Goal: Task Accomplishment & Management: Use online tool/utility

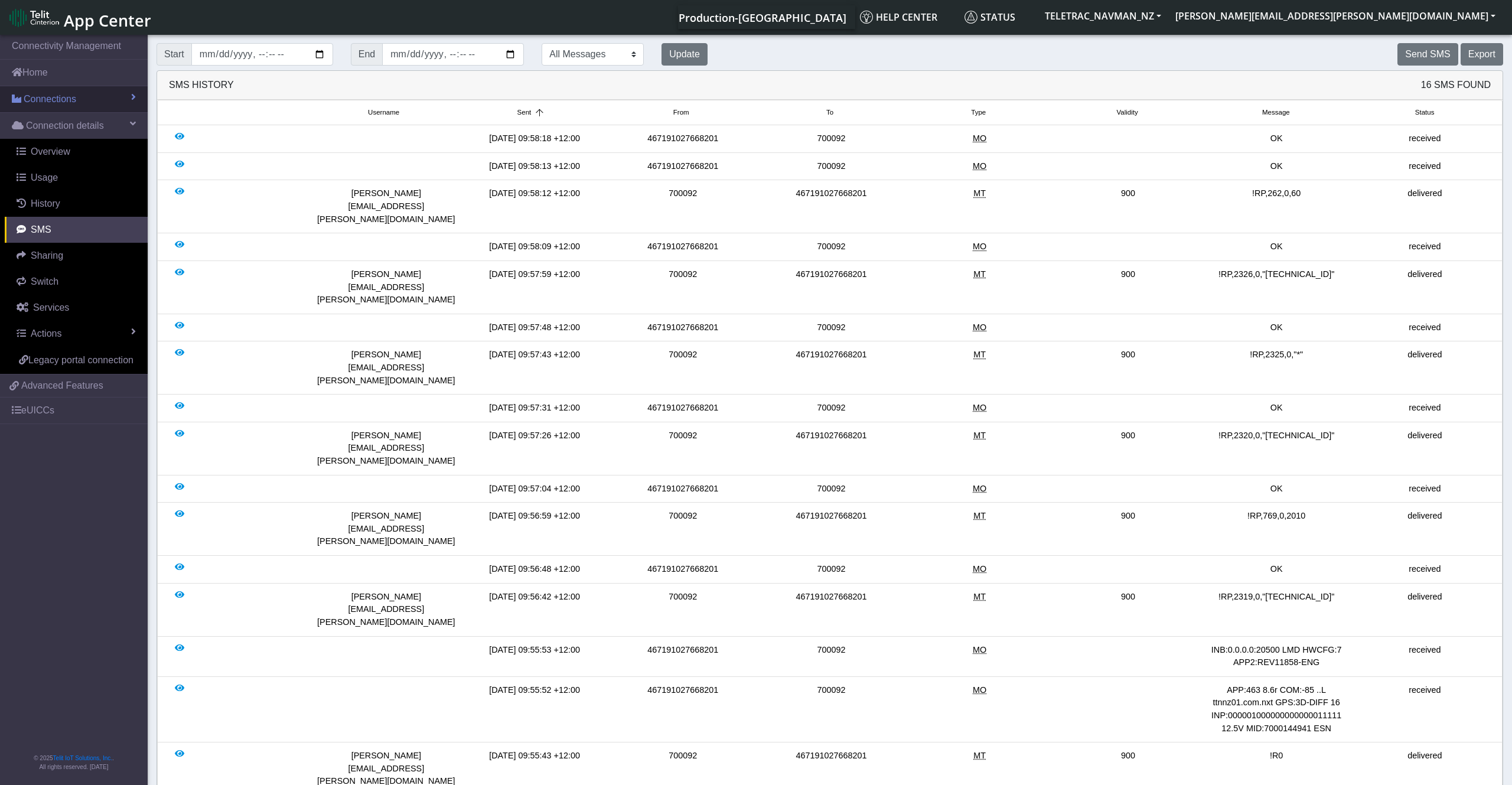
click at [87, 103] on link "Connections" at bounding box center [74, 99] width 147 height 26
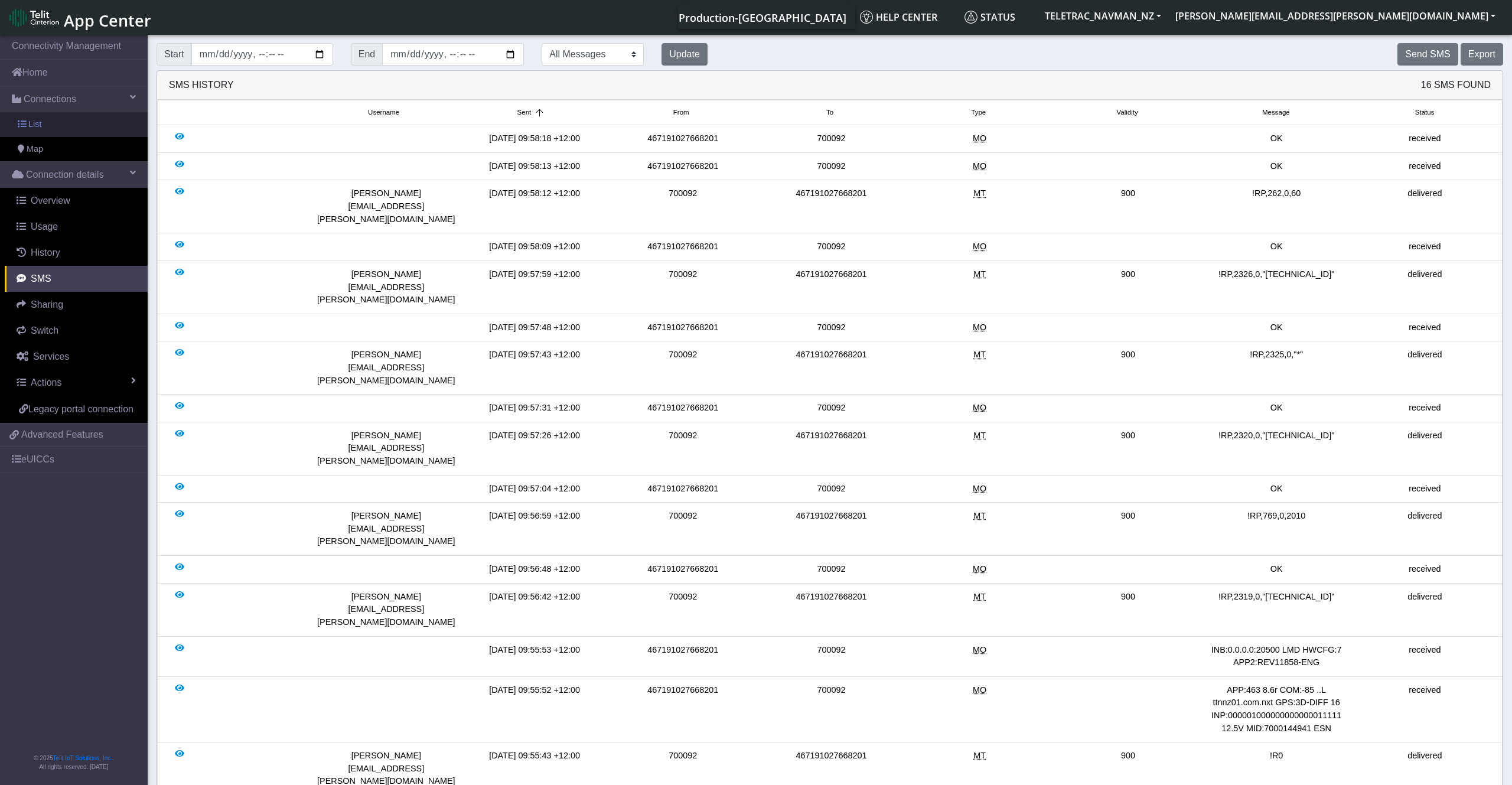
click at [79, 128] on link "List" at bounding box center [74, 125] width 147 height 25
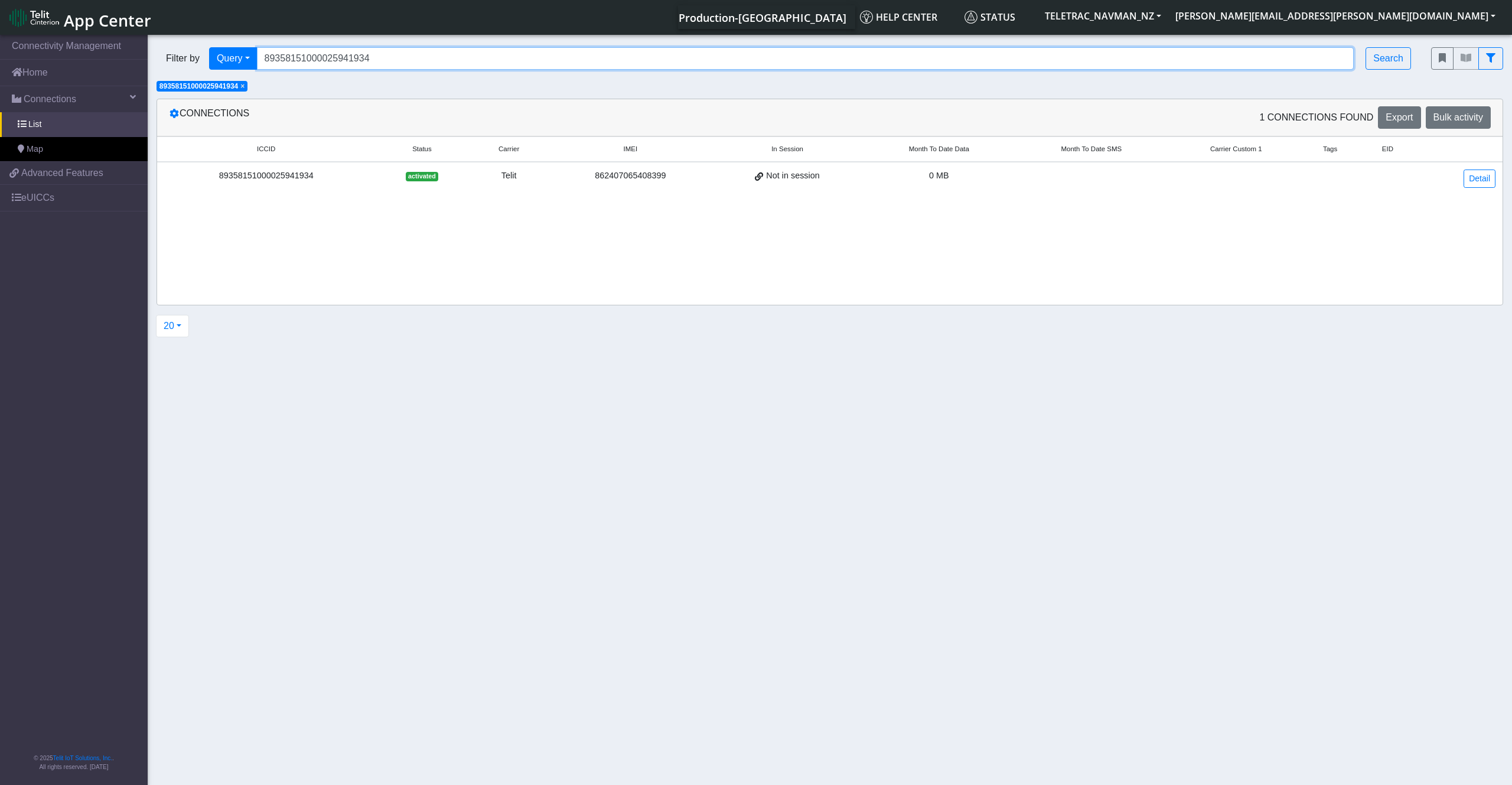
drag, startPoint x: 412, startPoint y: 60, endPoint x: 134, endPoint y: 41, distance: 278.6
click at [257, 47] on input "89358151000025941934" at bounding box center [805, 58] width 1097 height 22
paste input "42"
type input "89358151000025941942"
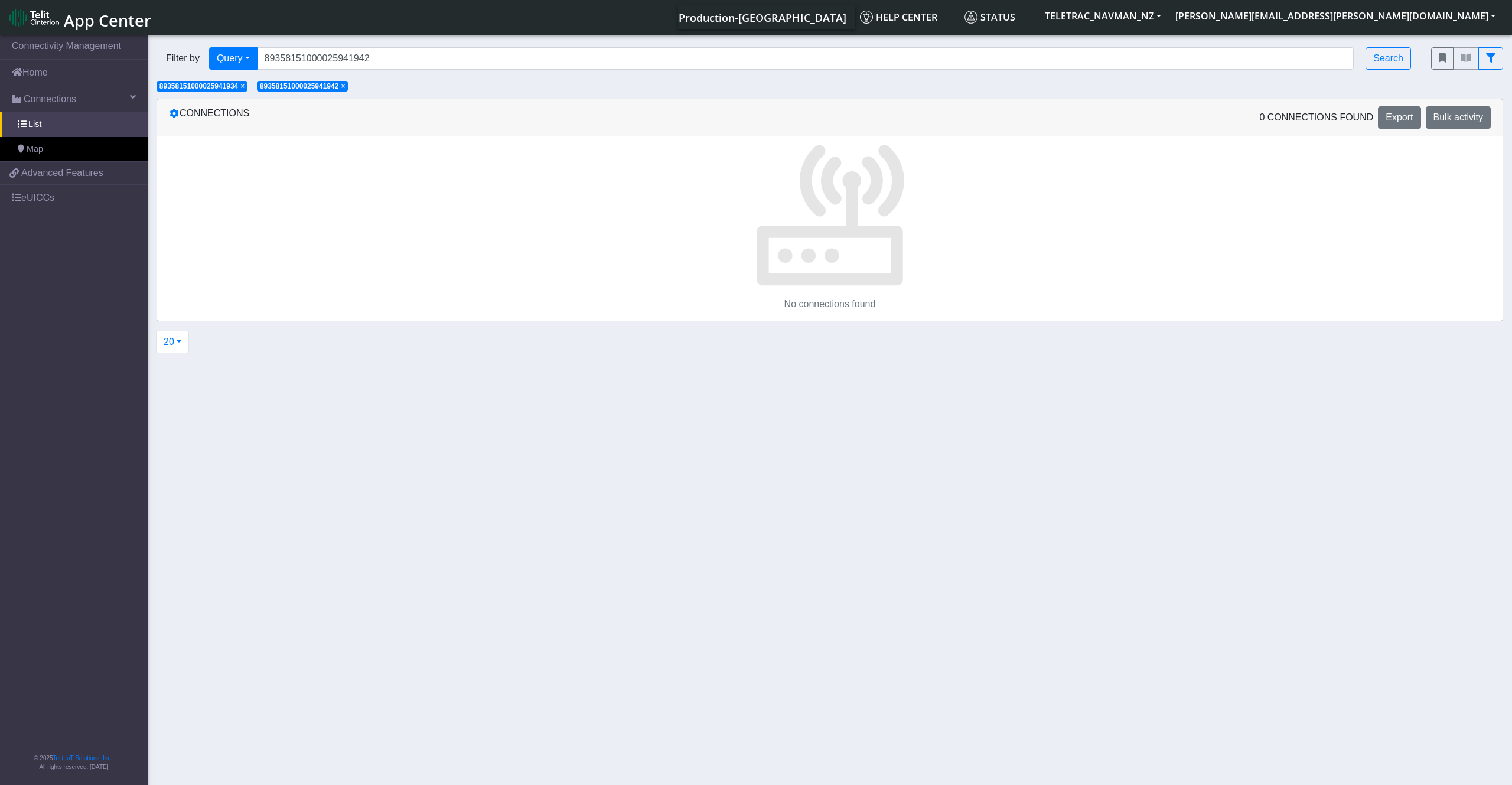
click at [245, 87] on span "×" at bounding box center [243, 87] width 4 height 9
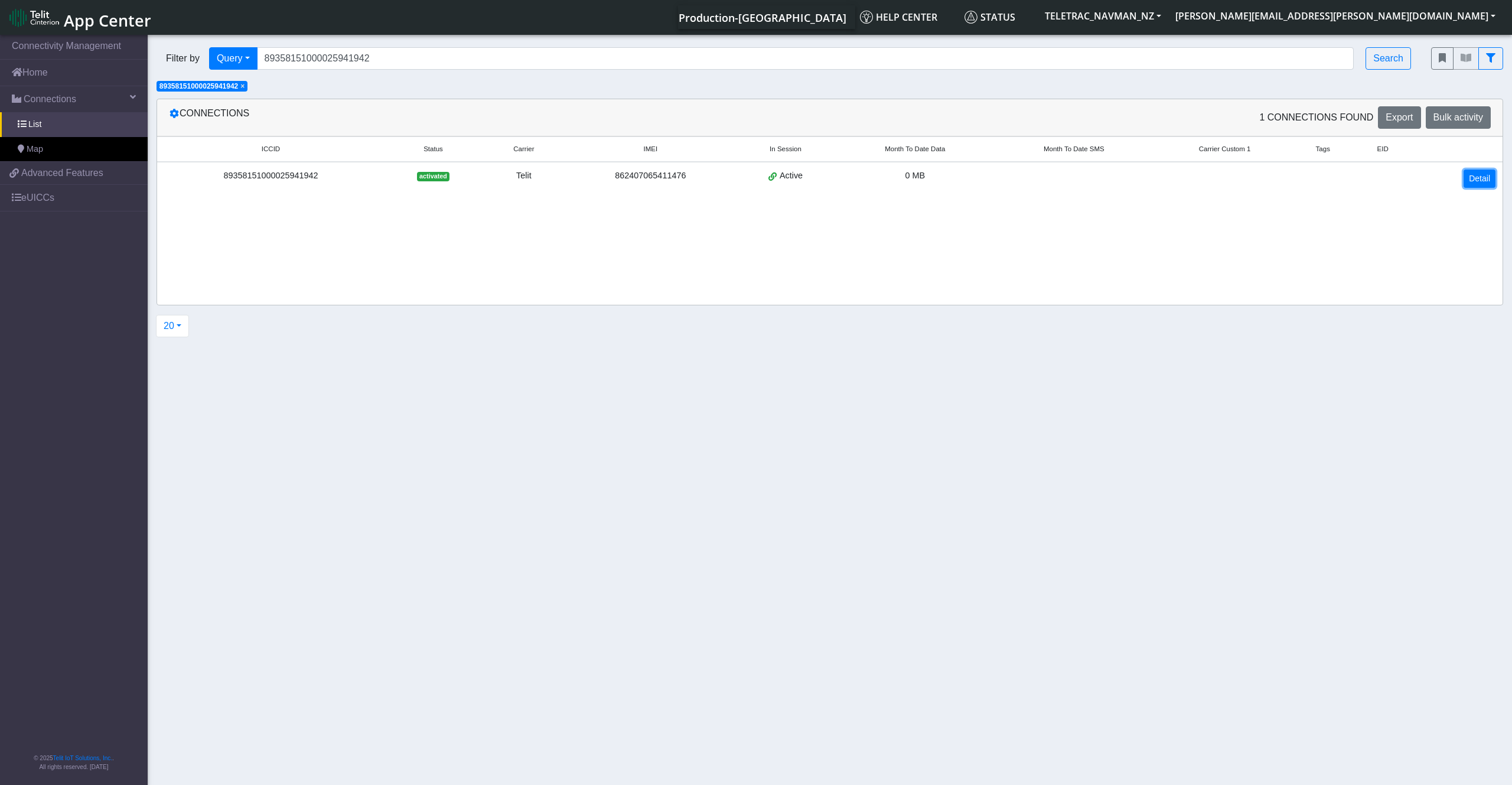
click at [1473, 180] on link "Detail" at bounding box center [1479, 179] width 32 height 19
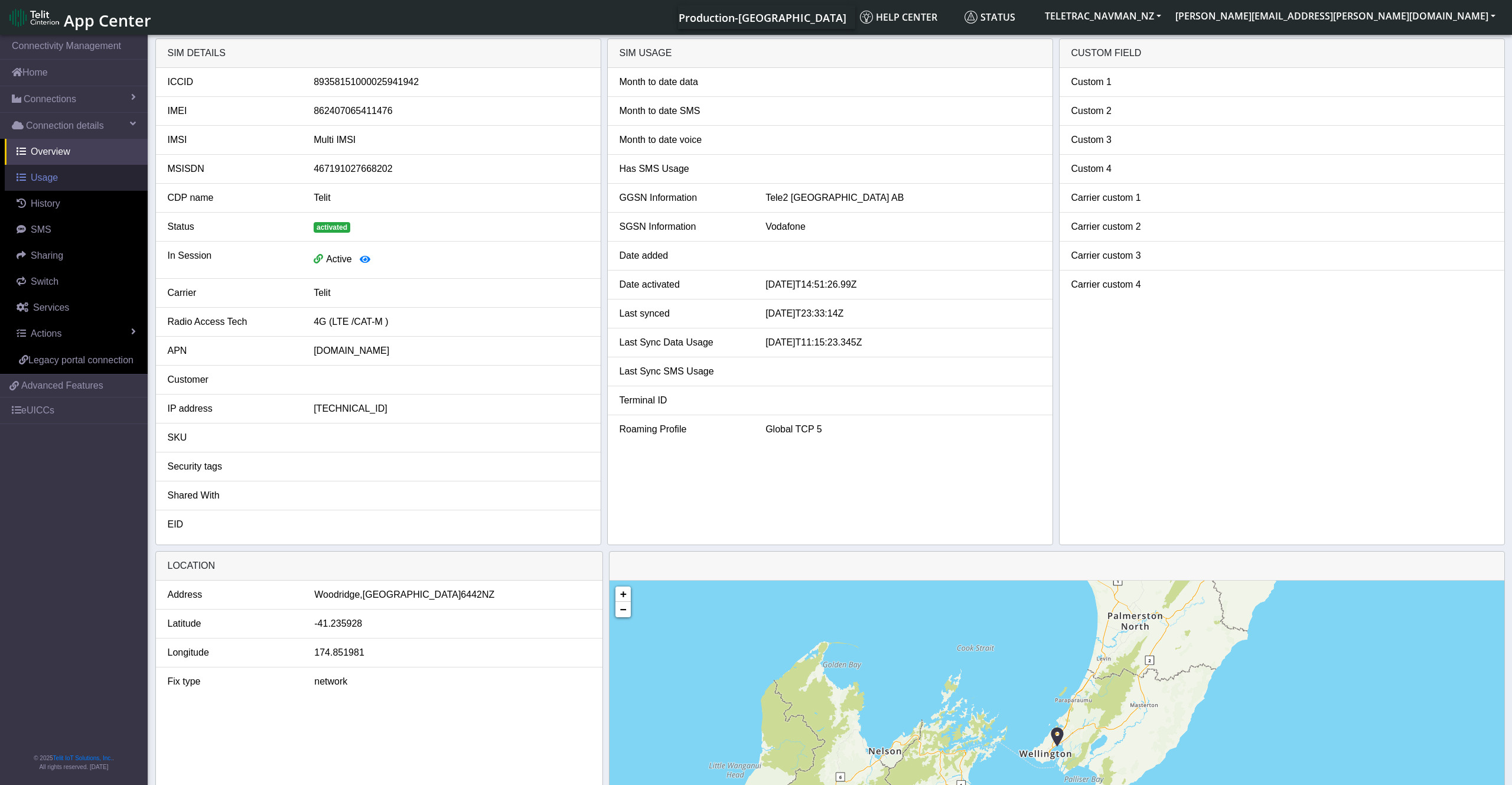
click at [52, 181] on span "Usage" at bounding box center [44, 178] width 27 height 10
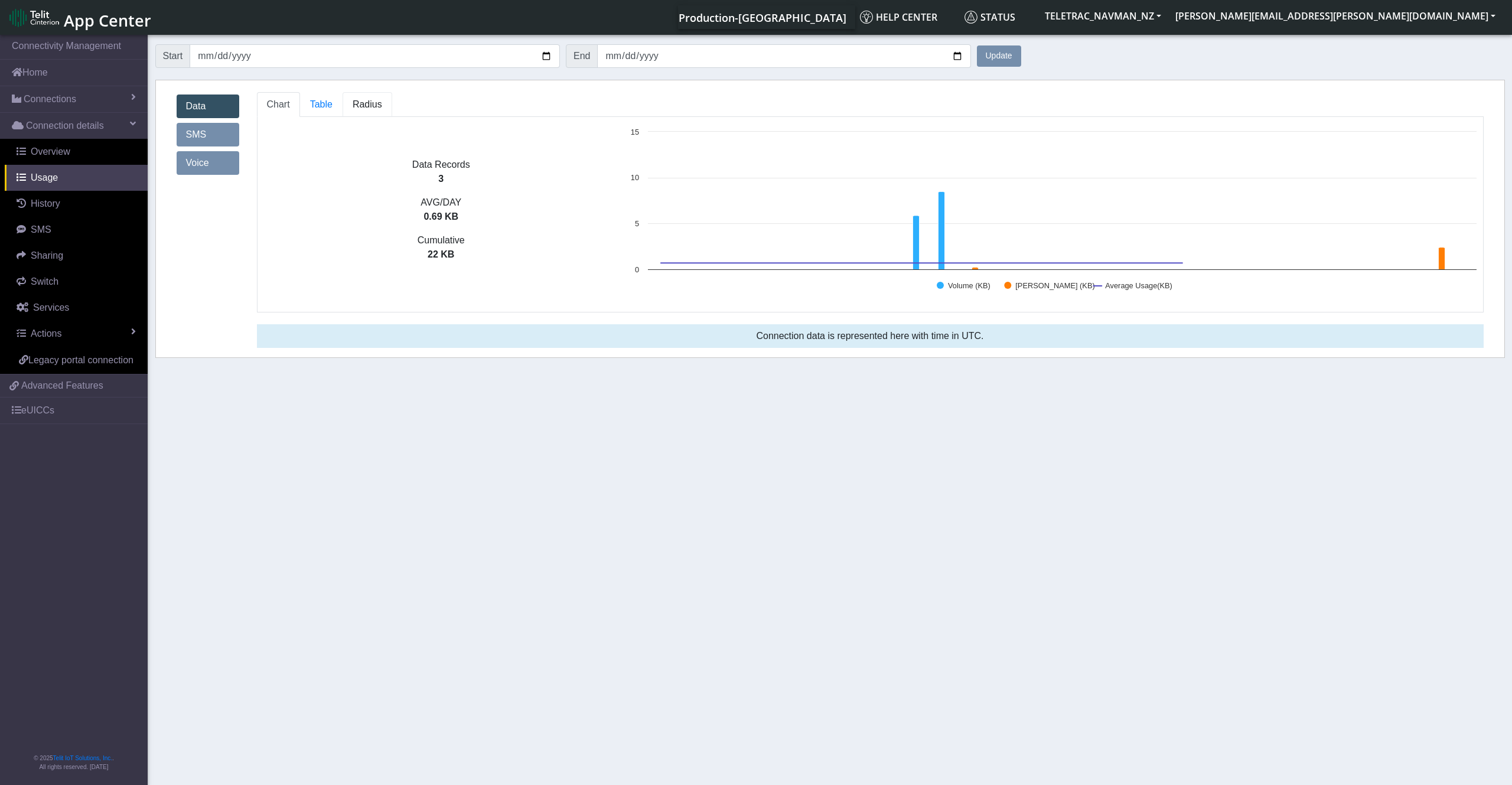
click at [332, 107] on span "Radius" at bounding box center [321, 105] width 22 height 10
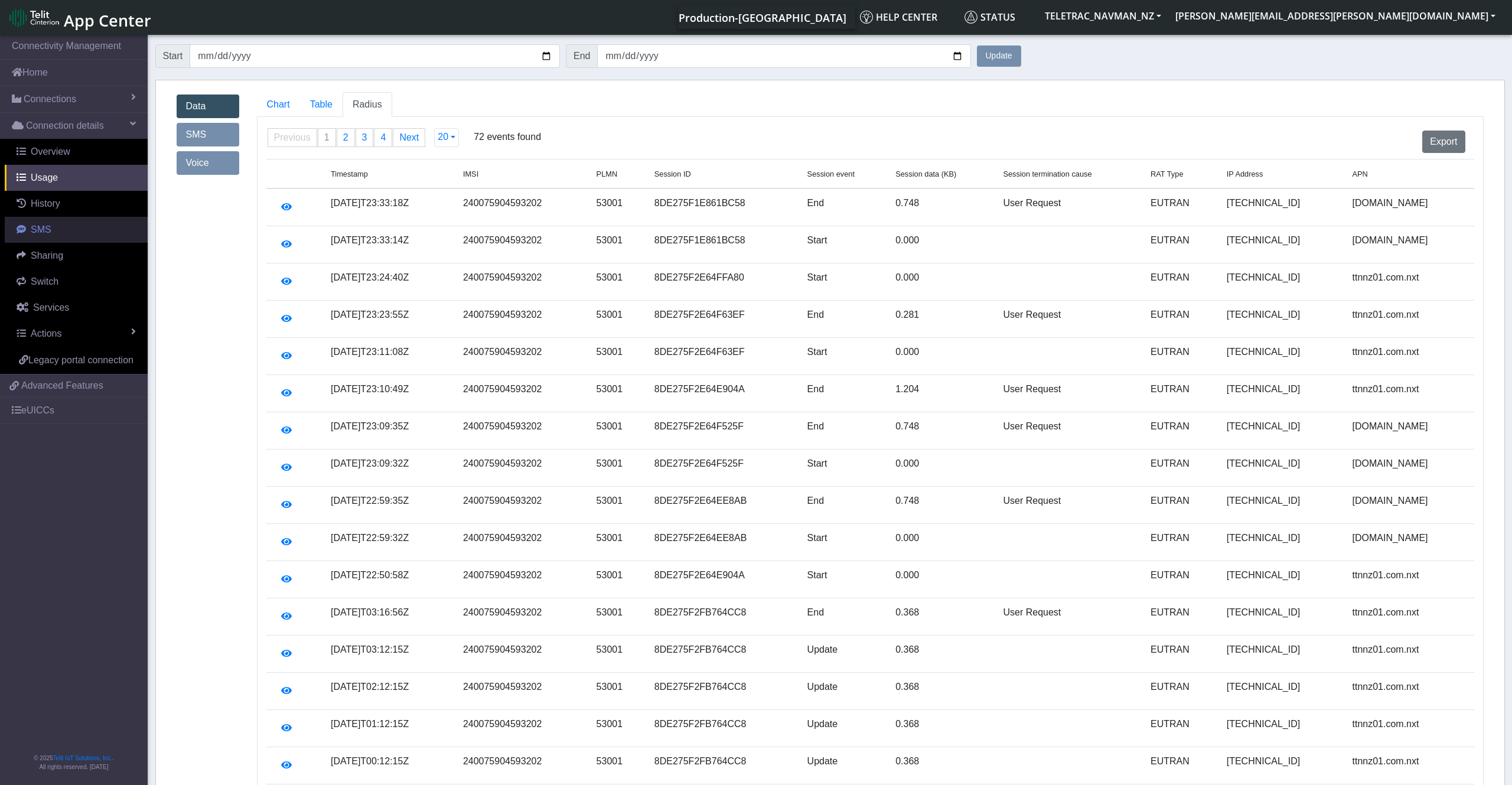
click at [43, 224] on span "SMS" at bounding box center [41, 229] width 21 height 10
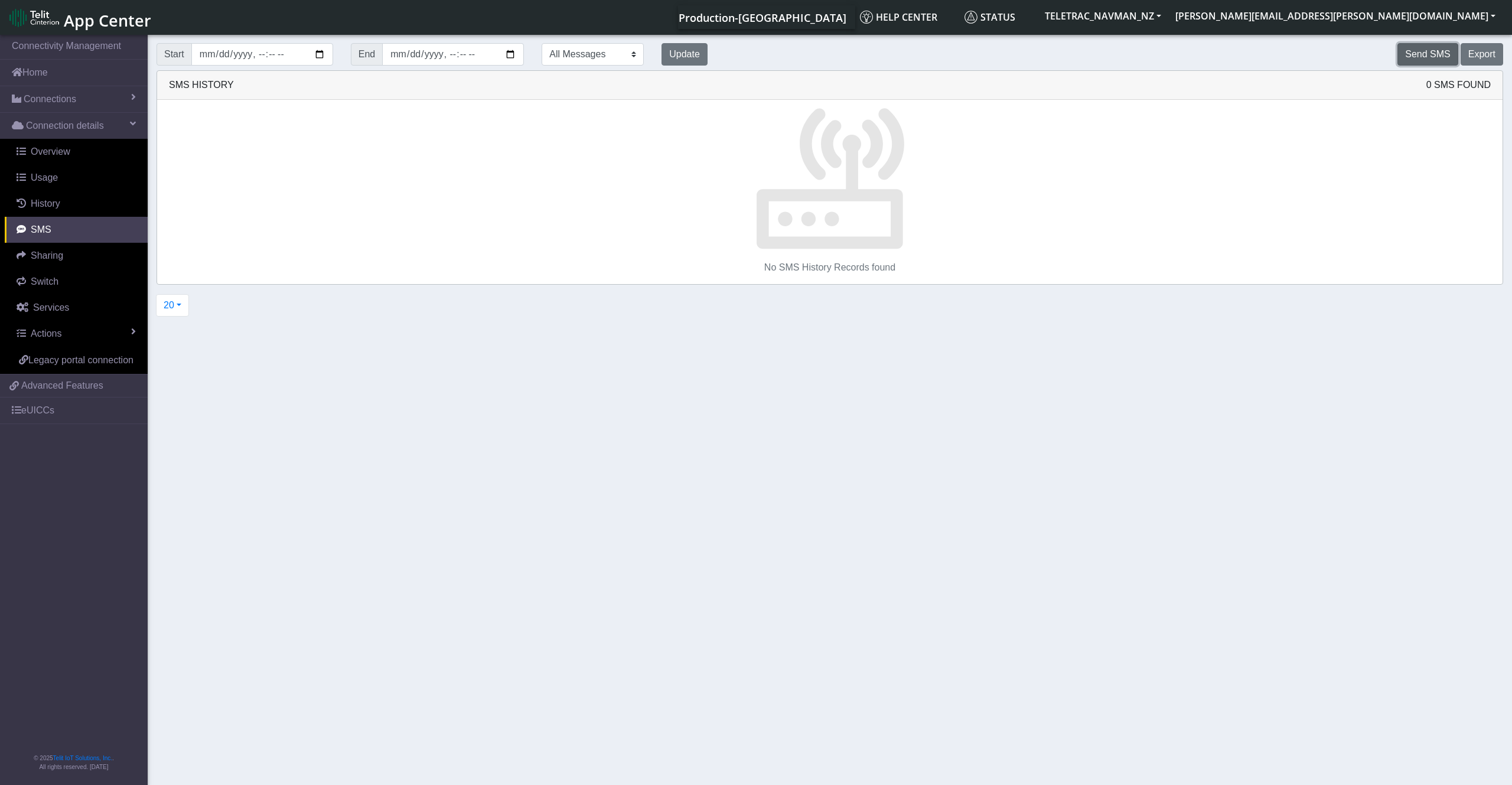
click at [1426, 56] on button "Send SMS" at bounding box center [1428, 54] width 60 height 22
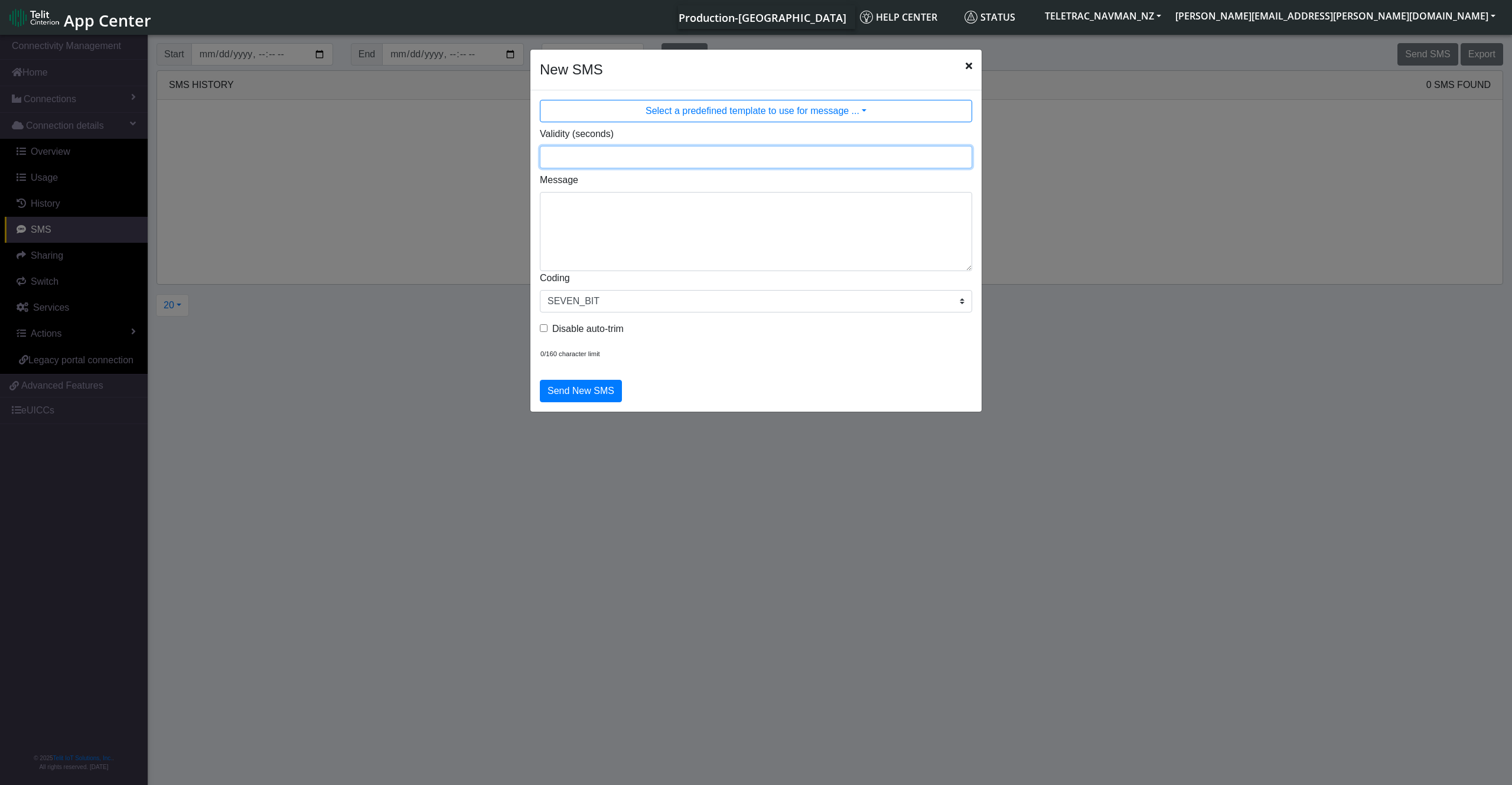
click at [637, 155] on input "Validity (seconds)" at bounding box center [756, 157] width 432 height 22
type input "900"
click at [624, 233] on textarea "Message" at bounding box center [756, 231] width 432 height 80
type textarea "!R0"
click at [575, 393] on button "Send New SMS" at bounding box center [581, 390] width 82 height 22
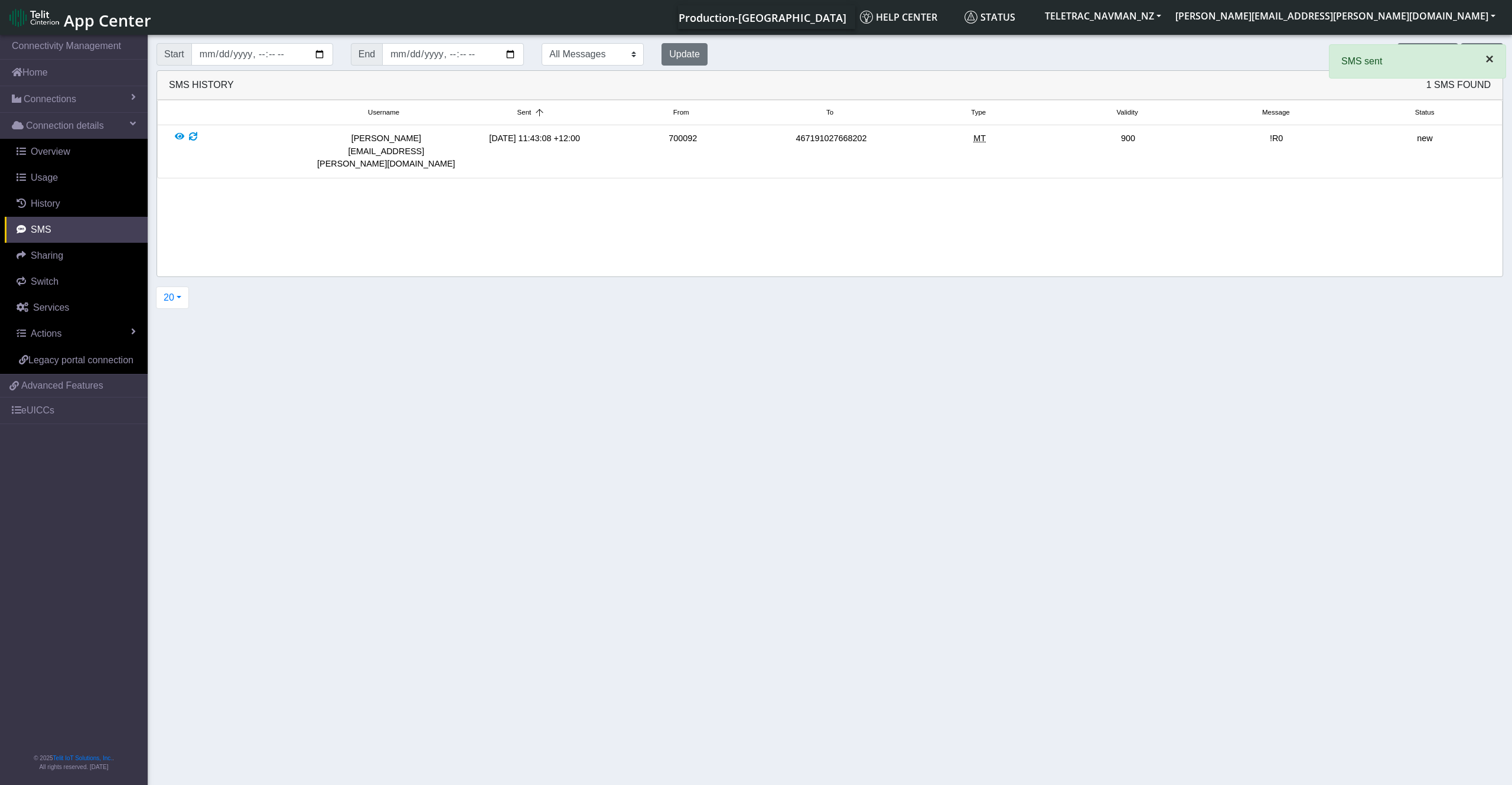
click at [1490, 62] on span "×" at bounding box center [1490, 59] width 9 height 16
click at [678, 55] on button "Update" at bounding box center [684, 54] width 46 height 22
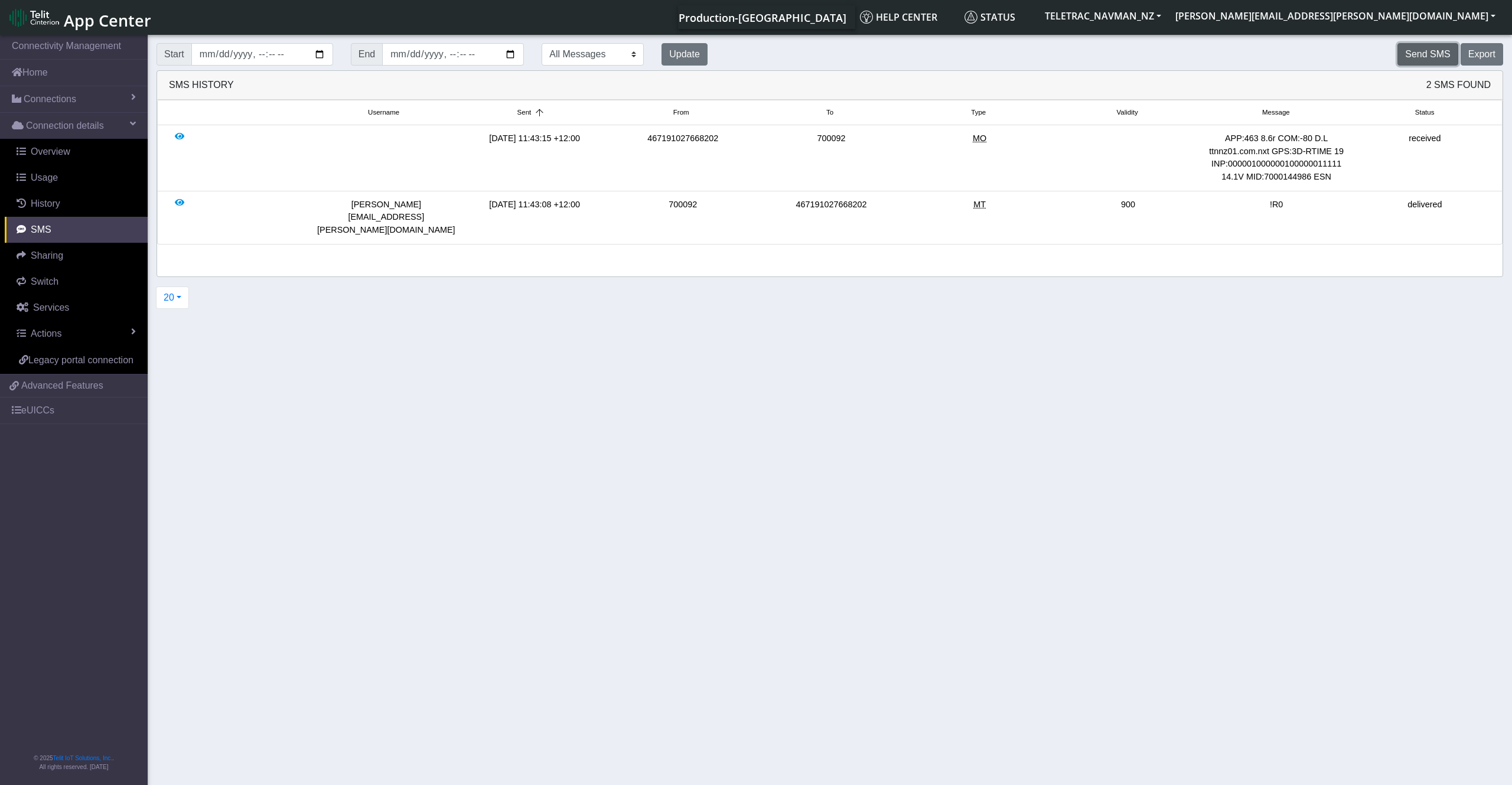
click at [1418, 56] on button "Send SMS" at bounding box center [1428, 54] width 60 height 22
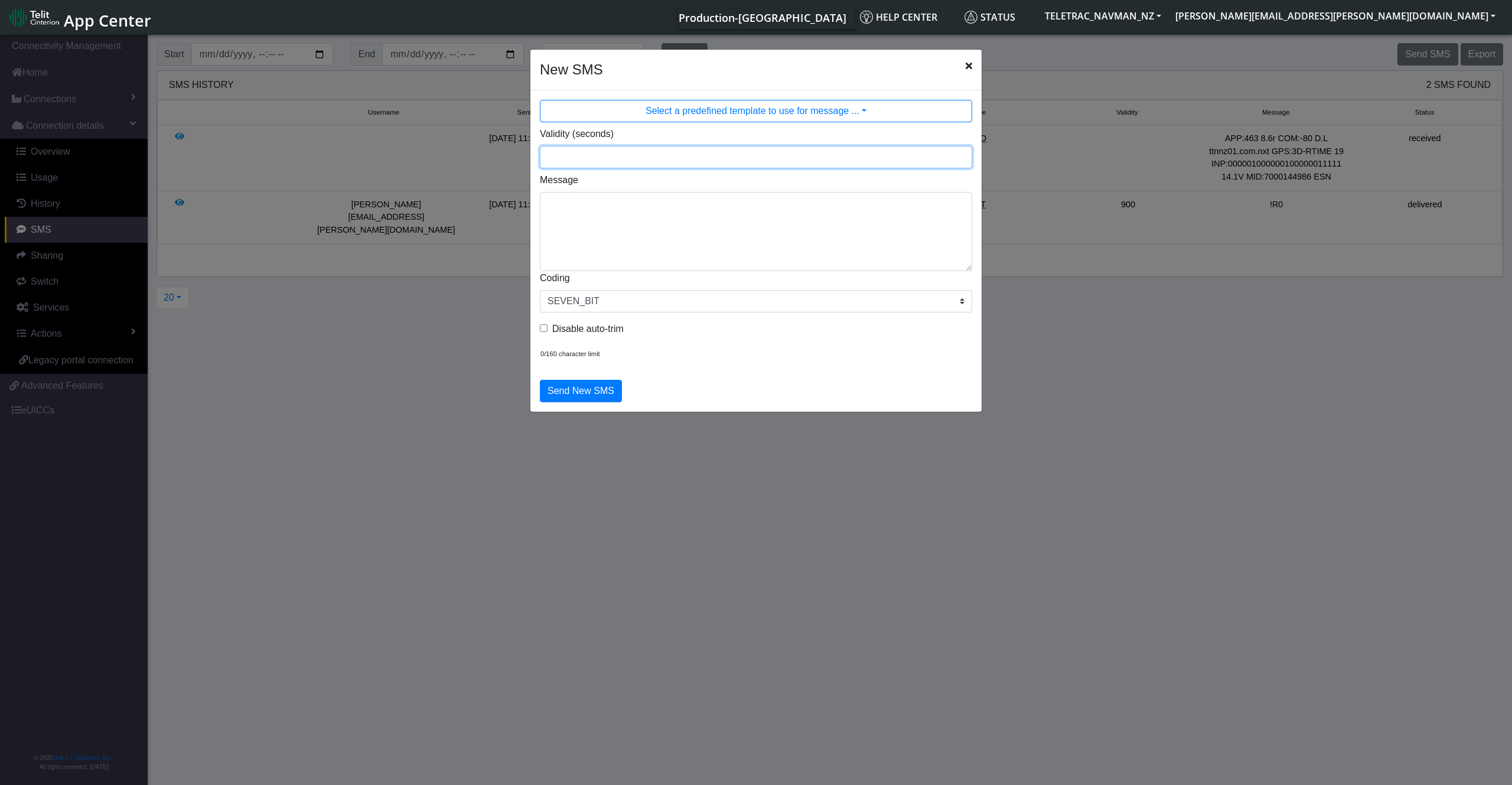
click at [586, 160] on input "Validity (seconds)" at bounding box center [756, 157] width 432 height 22
type input "900"
click at [555, 198] on textarea "Message" at bounding box center [756, 231] width 432 height 80
paste textarea "2319,0,"[TECHNICAL_ID]""
type textarea "!RP,2319,0,"[TECHNICAL_ID]""
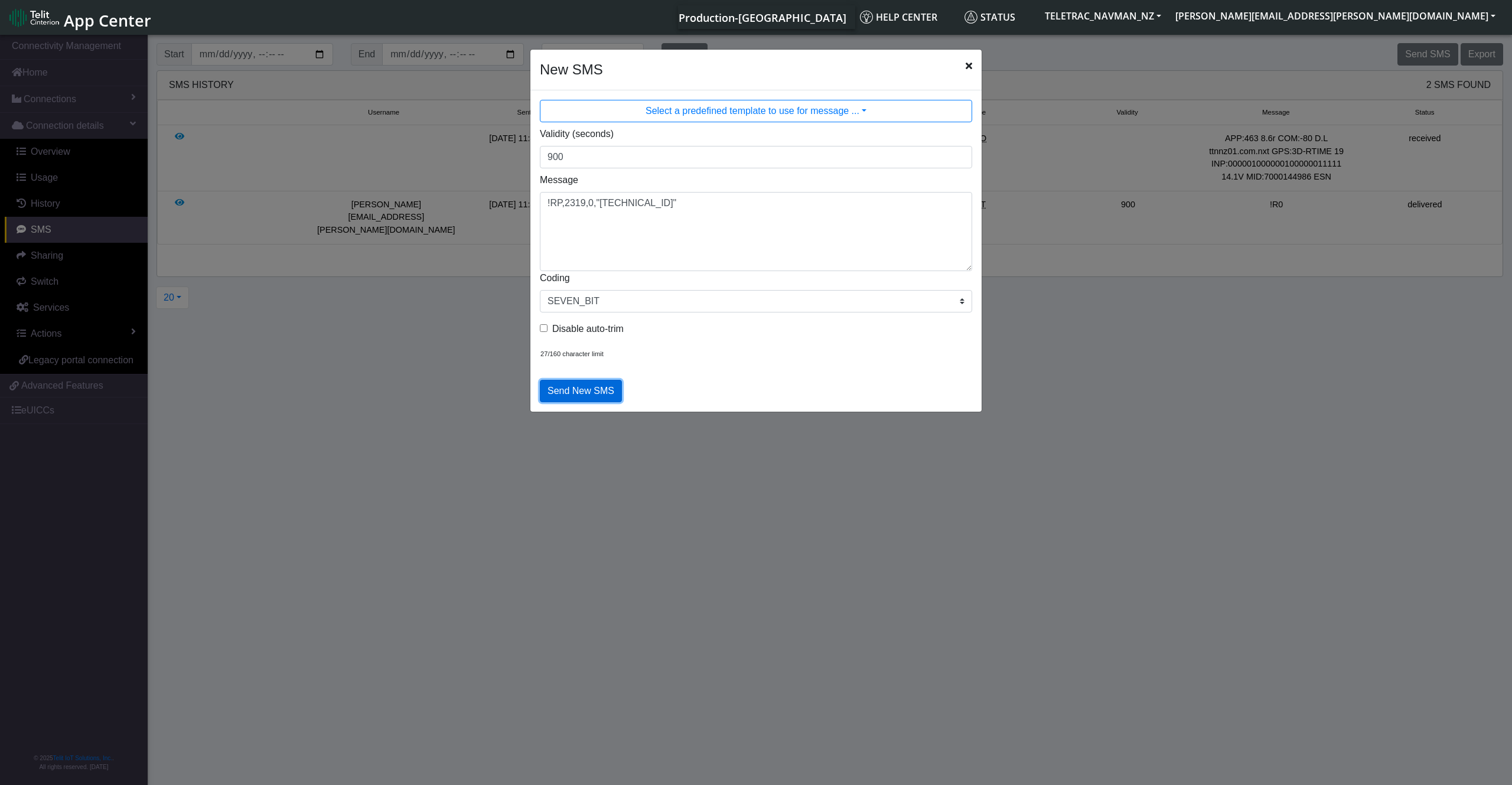
click at [601, 391] on button "Send New SMS" at bounding box center [581, 390] width 82 height 22
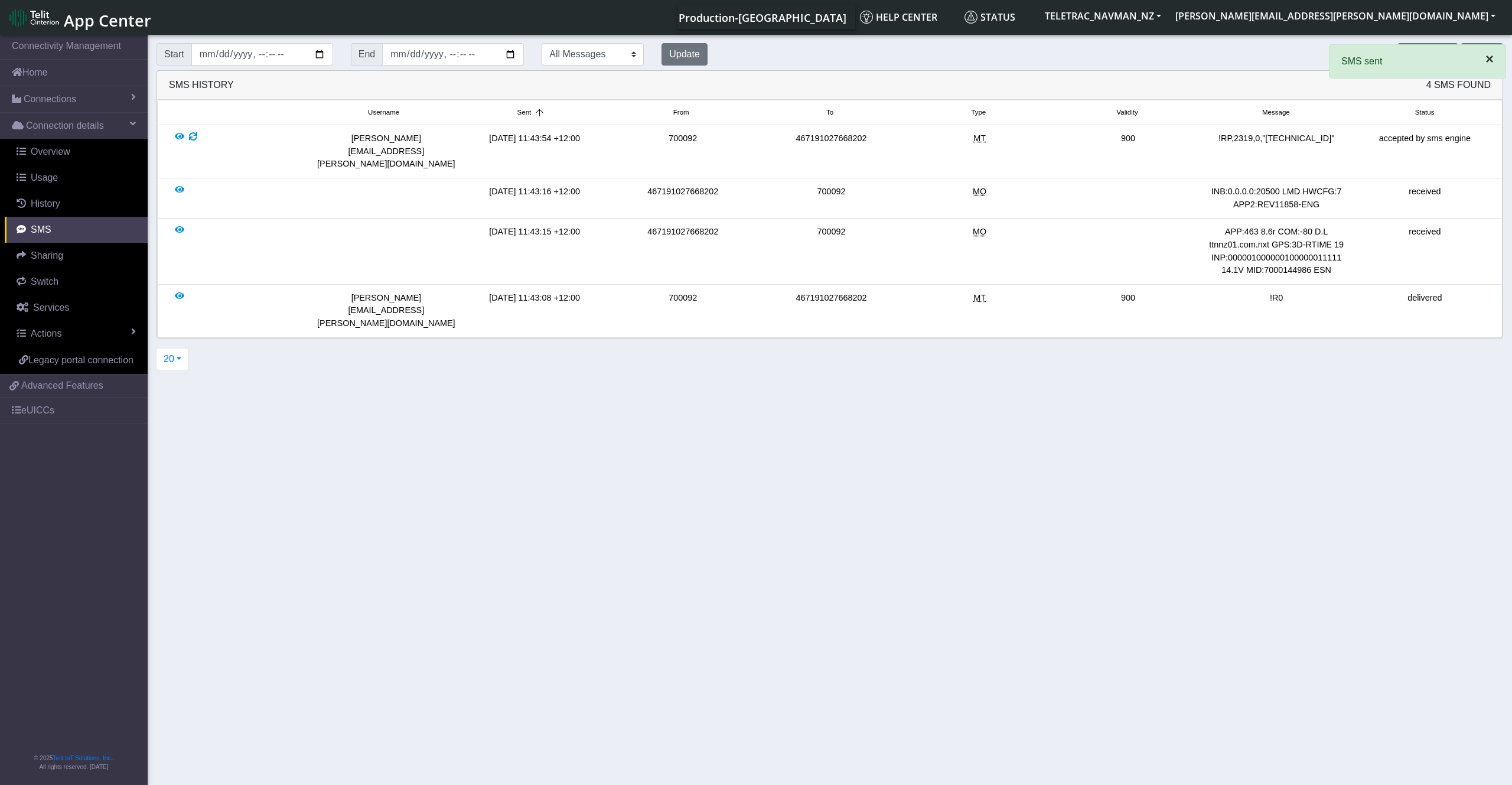
click at [1493, 59] on span "×" at bounding box center [1490, 59] width 9 height 16
click at [1438, 52] on button "Send SMS" at bounding box center [1428, 54] width 60 height 22
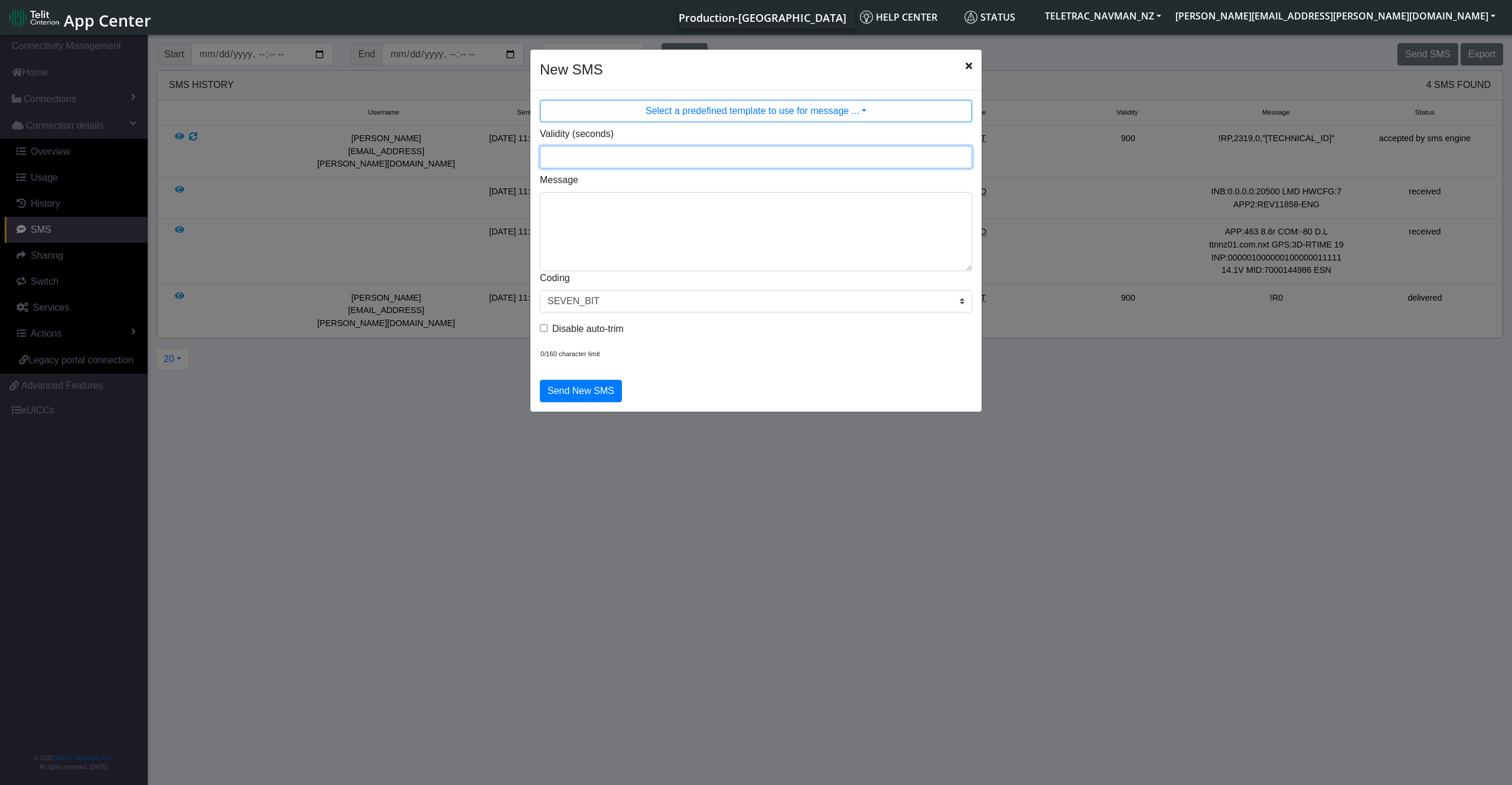
click at [614, 150] on input "Validity (seconds)" at bounding box center [756, 157] width 432 height 22
type input "900"
click at [588, 213] on textarea "Message" at bounding box center [756, 231] width 432 height 80
paste textarea "769,0,2010"
type textarea "!RP,769,0,2010"
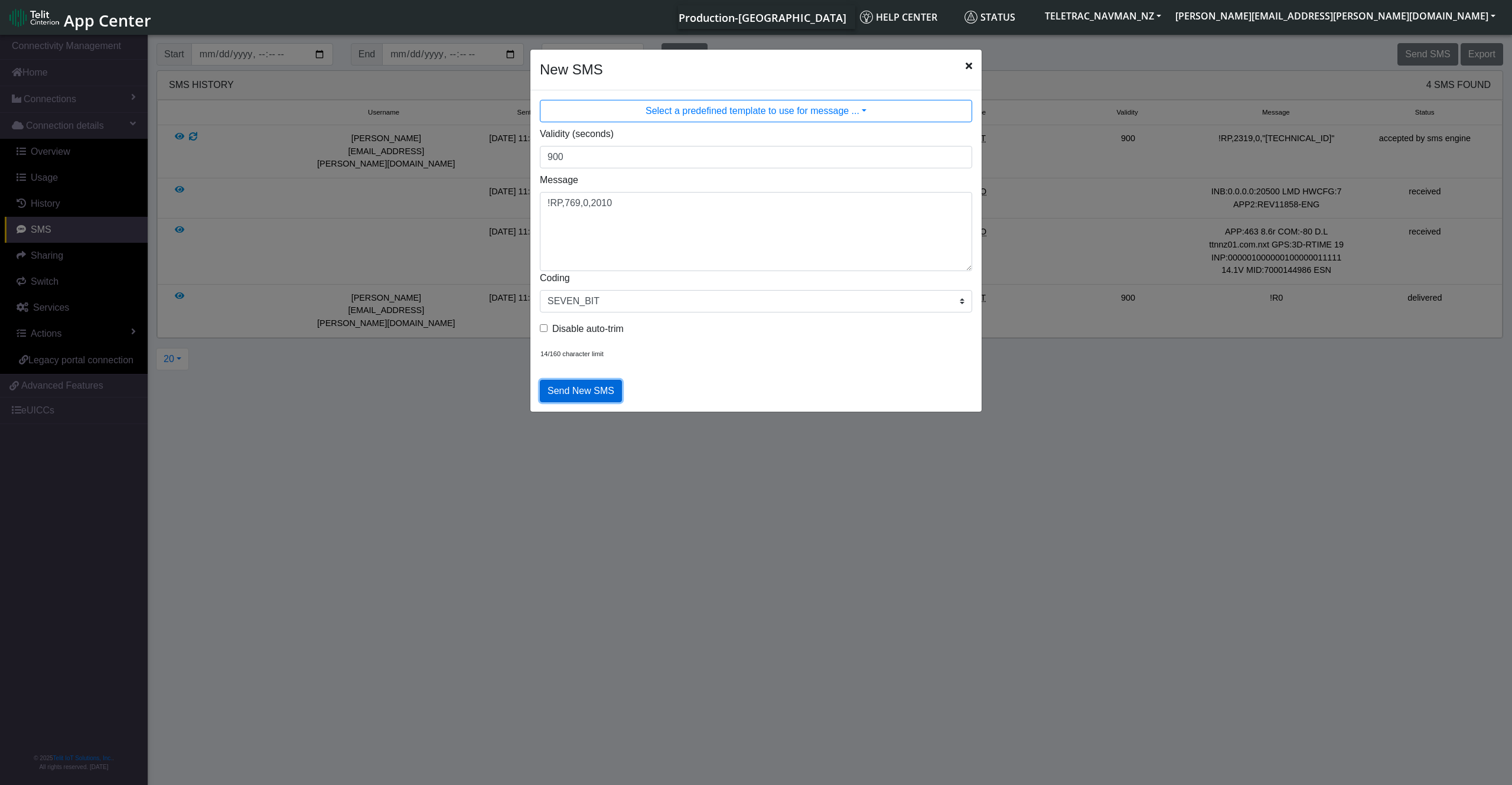
click at [596, 394] on button "Send New SMS" at bounding box center [581, 390] width 82 height 22
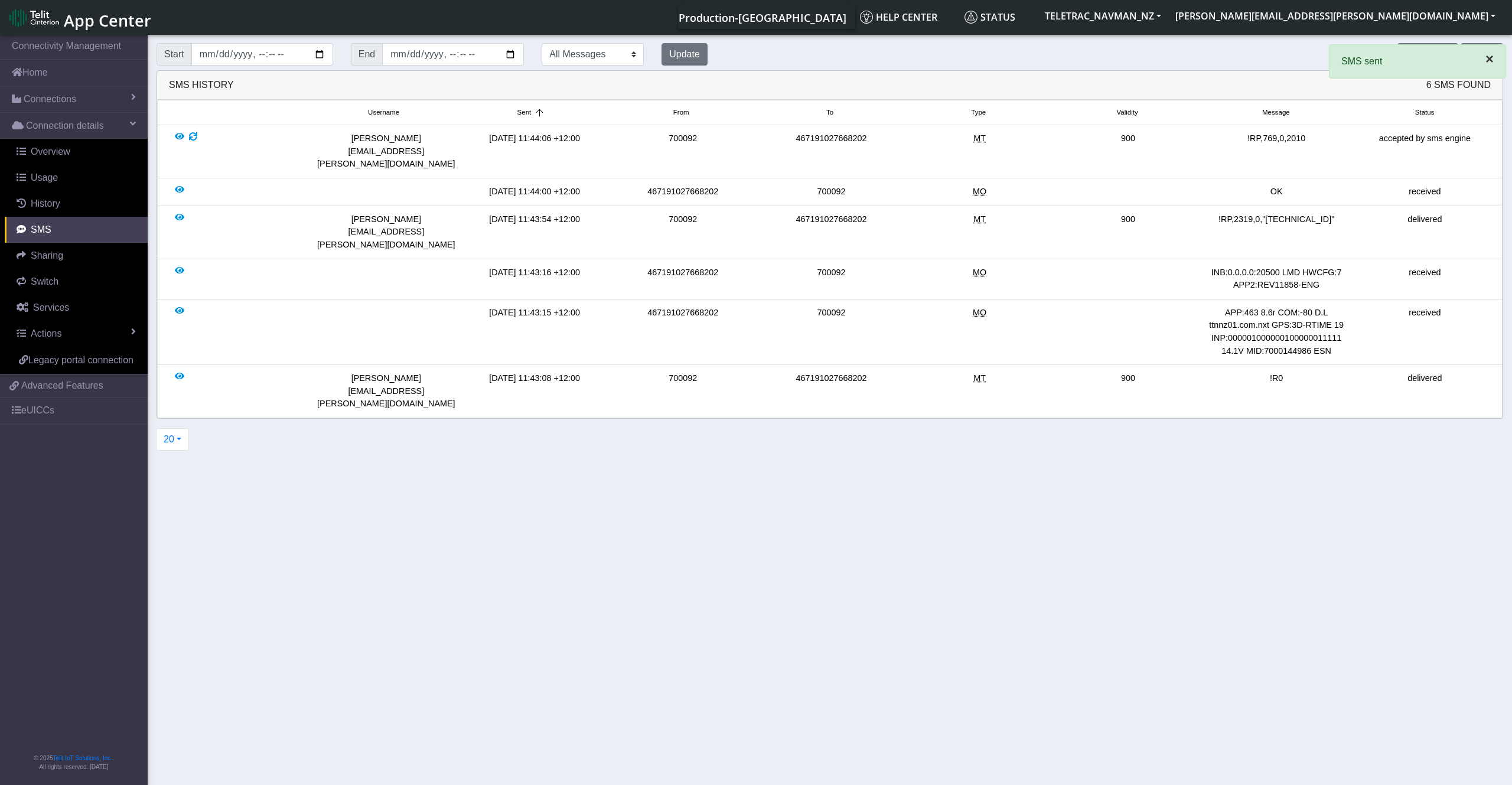
click at [1486, 59] on span "×" at bounding box center [1490, 59] width 9 height 16
click at [1436, 54] on button "Send SMS" at bounding box center [1428, 54] width 60 height 22
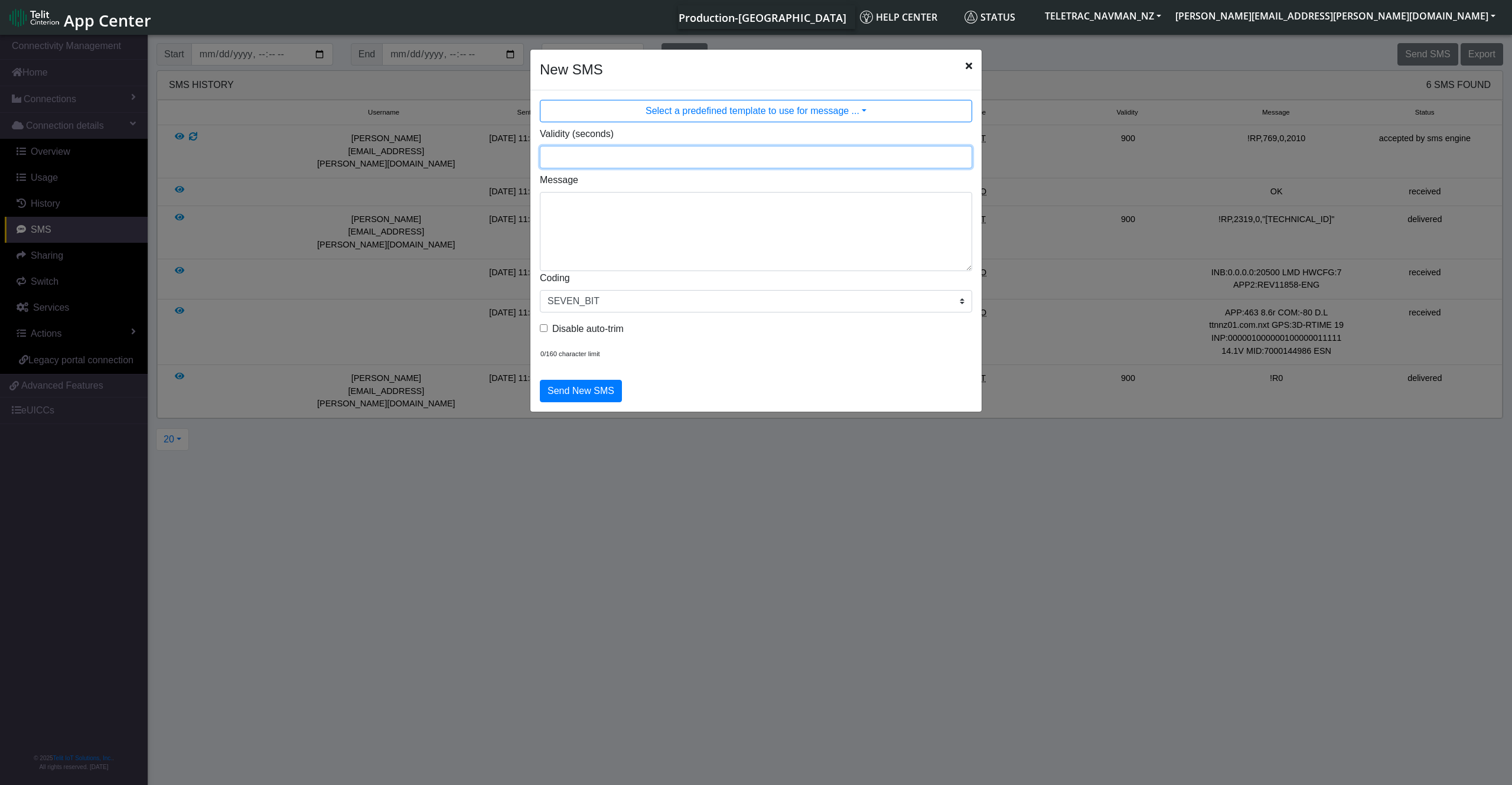
click at [595, 157] on input "Validity (seconds)" at bounding box center [756, 157] width 432 height 22
type input "900"
click at [574, 217] on textarea "Message" at bounding box center [756, 231] width 432 height 80
paste textarea "2320,0,"[TECHNICAL_ID]""
type textarea "!RP,2320,0,"[TECHNICAL_ID]""
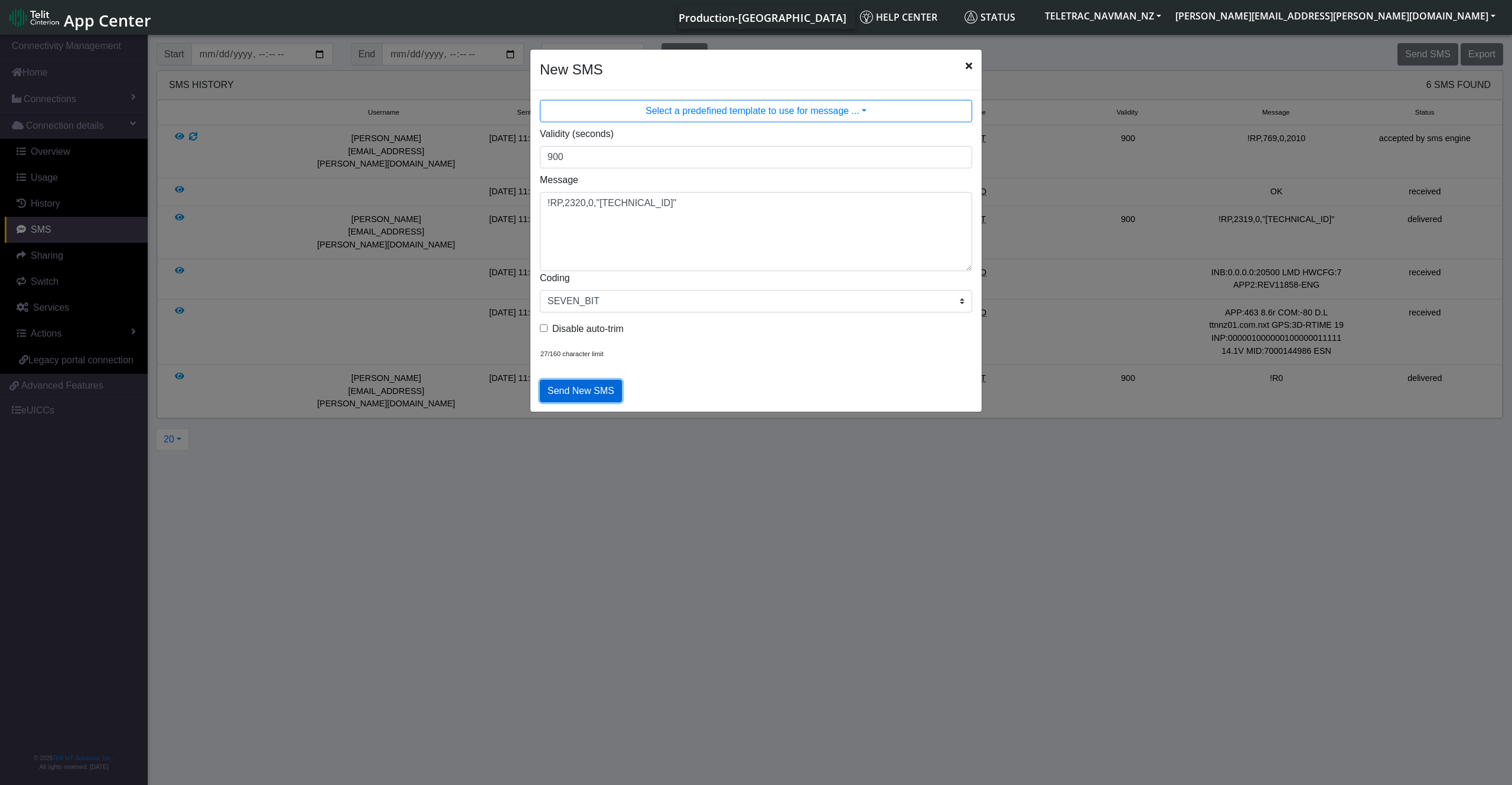
click at [593, 392] on button "Send New SMS" at bounding box center [581, 390] width 82 height 22
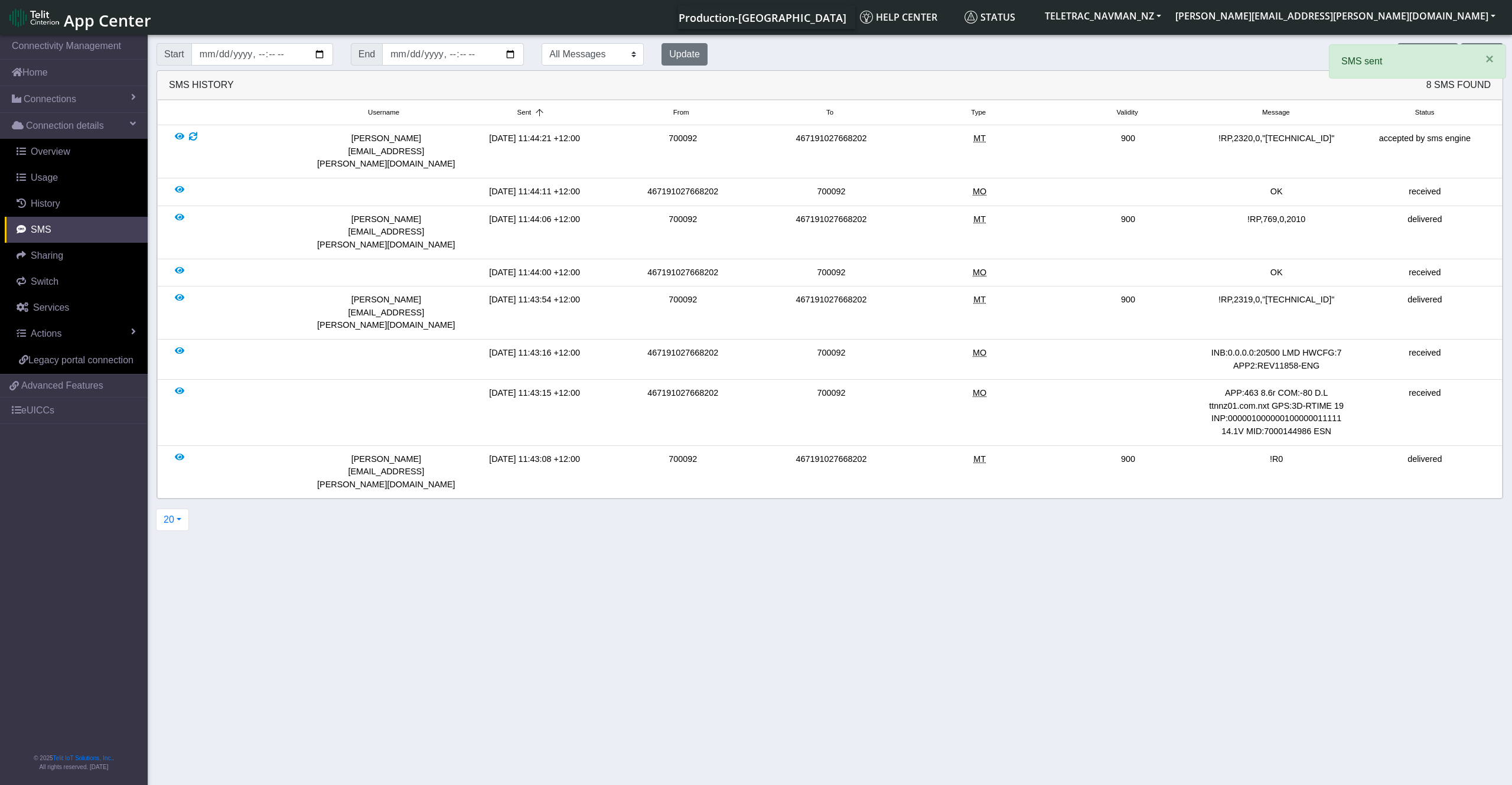
click at [1250, 63] on div "Send SMS Export" at bounding box center [1114, 54] width 795 height 22
click at [1486, 63] on span "×" at bounding box center [1490, 59] width 9 height 16
click at [1425, 50] on button "Send SMS" at bounding box center [1428, 54] width 60 height 22
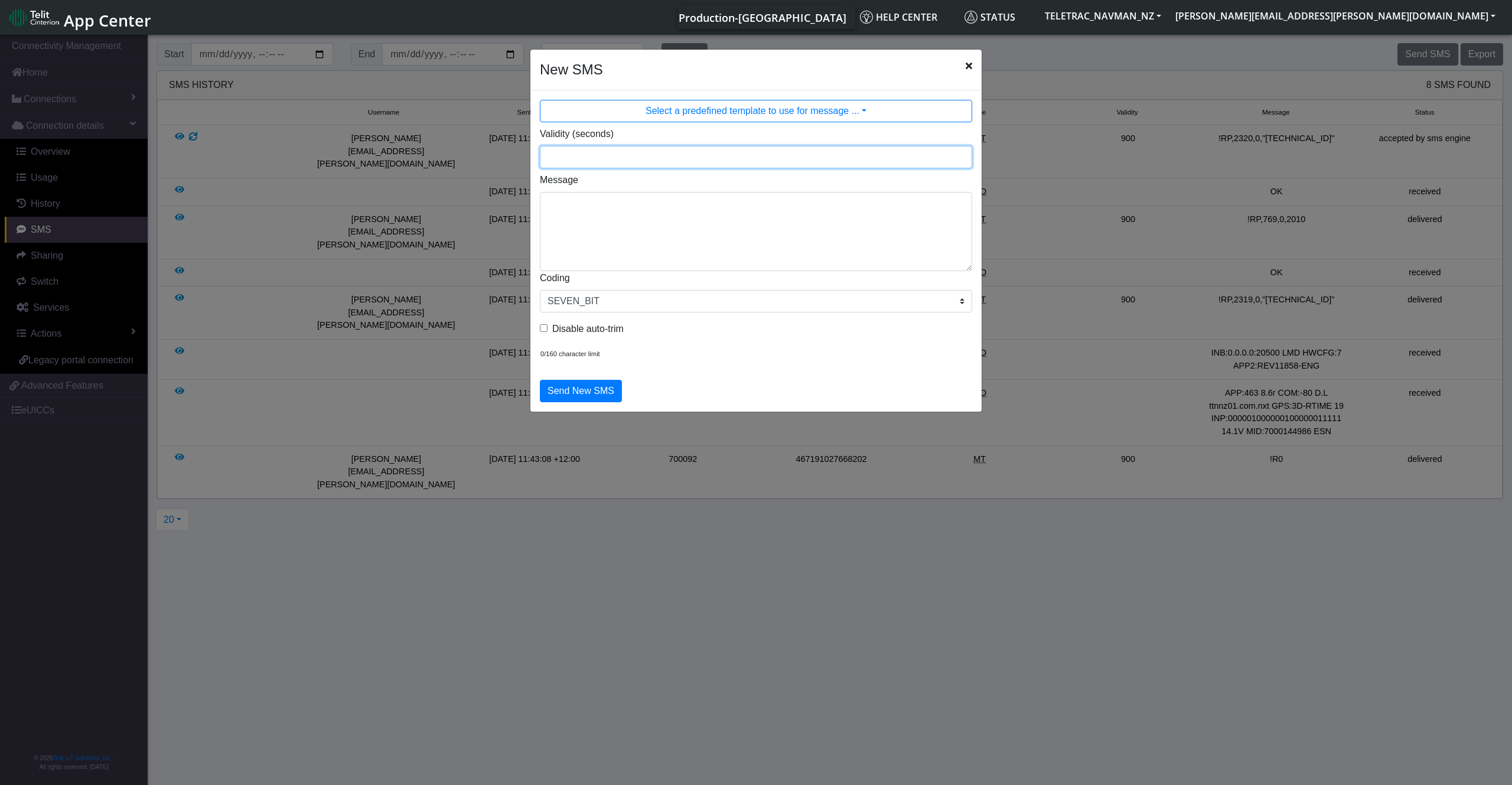
click at [646, 164] on input "Validity (seconds)" at bounding box center [756, 157] width 432 height 22
type input "900"
click at [564, 206] on textarea "Message" at bounding box center [756, 231] width 432 height 80
paste textarea "2325,0,"*""
type textarea "!RP,2325,0,"*""
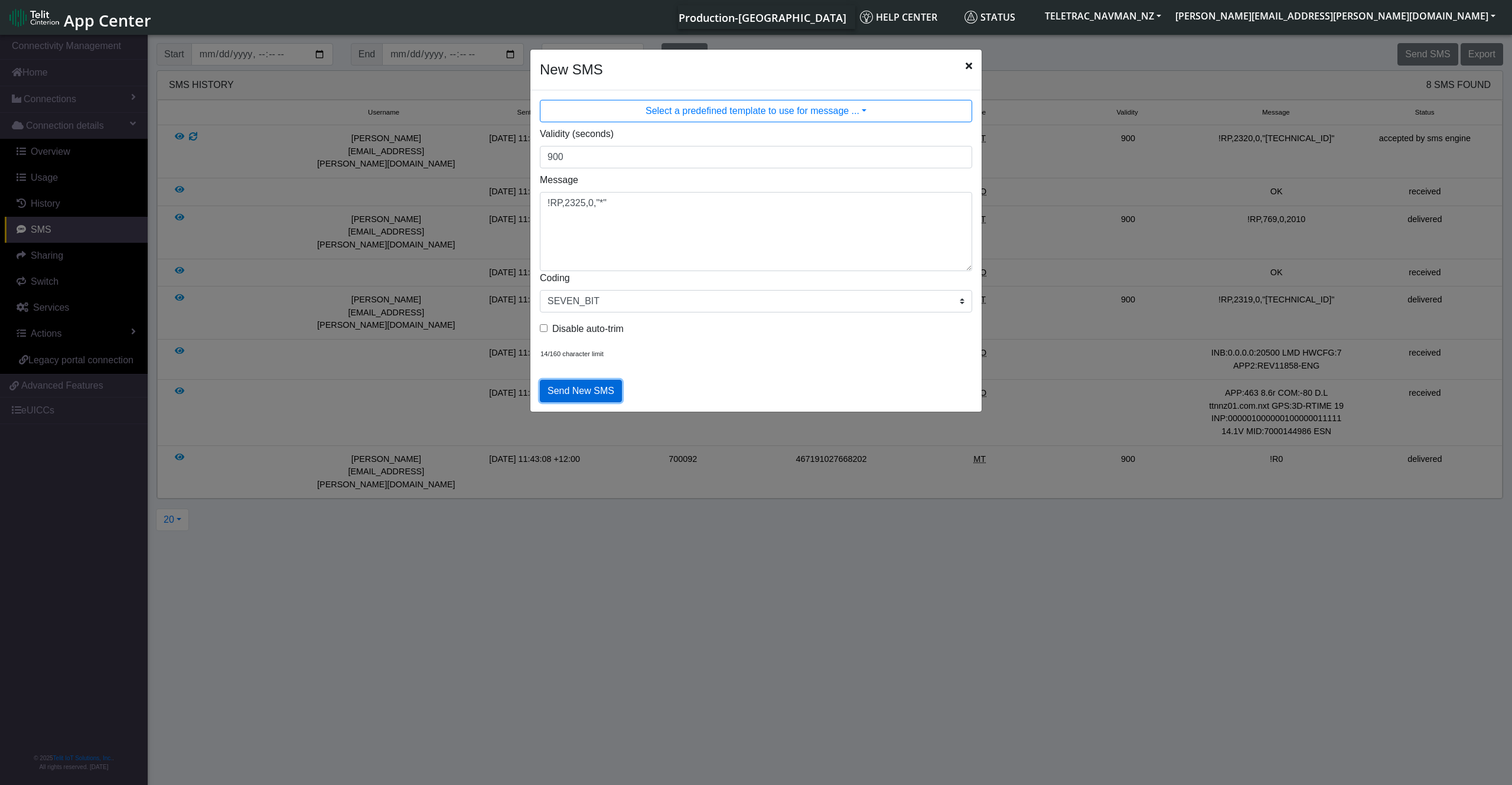
click at [588, 393] on button "Send New SMS" at bounding box center [581, 390] width 82 height 22
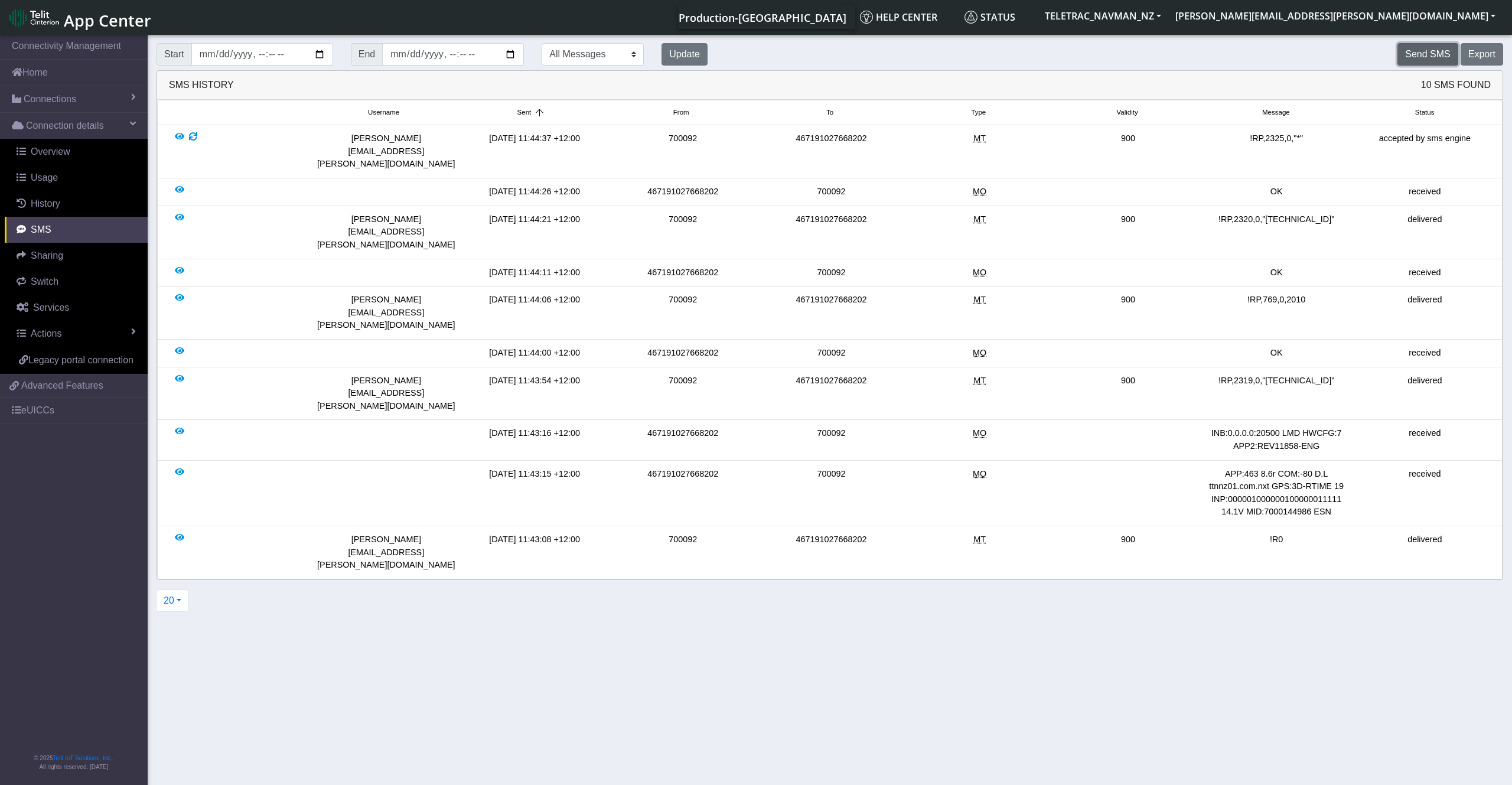
click at [1449, 49] on button "Send SMS" at bounding box center [1428, 54] width 60 height 22
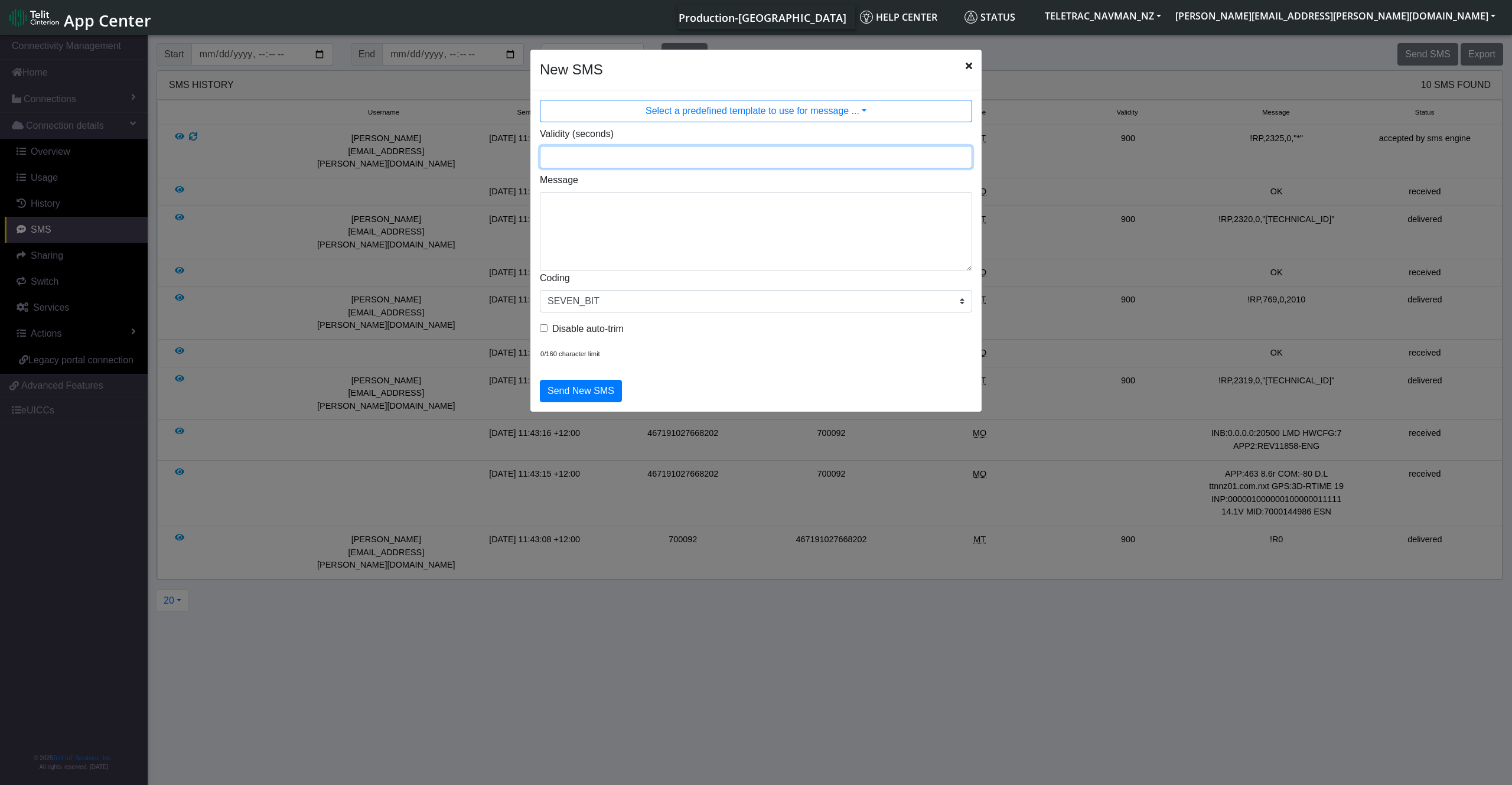
click at [694, 158] on input "Validity (seconds)" at bounding box center [756, 157] width 432 height 22
type input "900"
drag, startPoint x: 498, startPoint y: 186, endPoint x: 541, endPoint y: 198, distance: 44.6
click at [502, 187] on ngb-modal-window "New SMS Select a predefined template to use for message ... Validity (seconds) …" at bounding box center [756, 410] width 1512 height 757
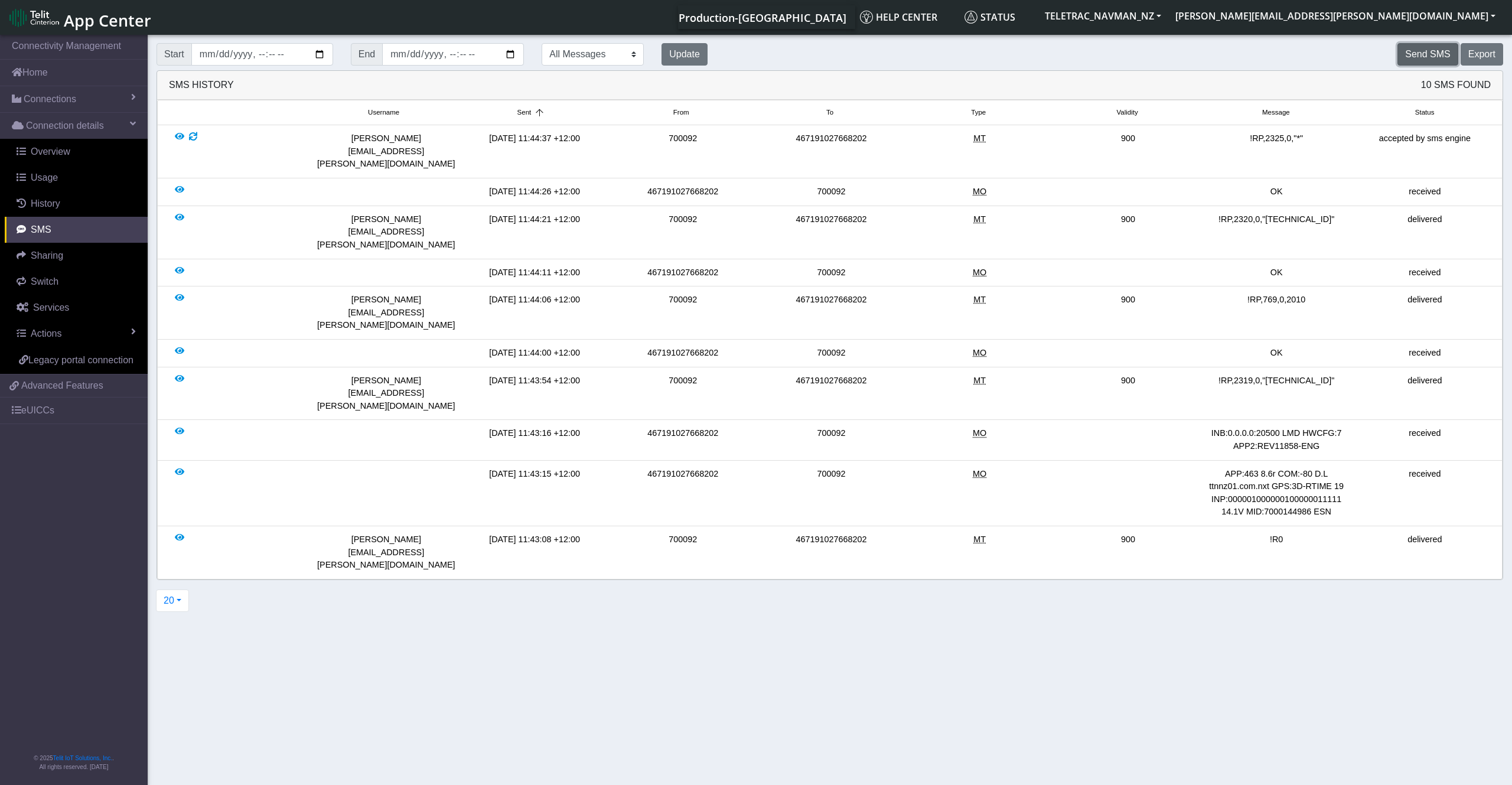
click at [1429, 59] on button "Send SMS" at bounding box center [1428, 54] width 60 height 22
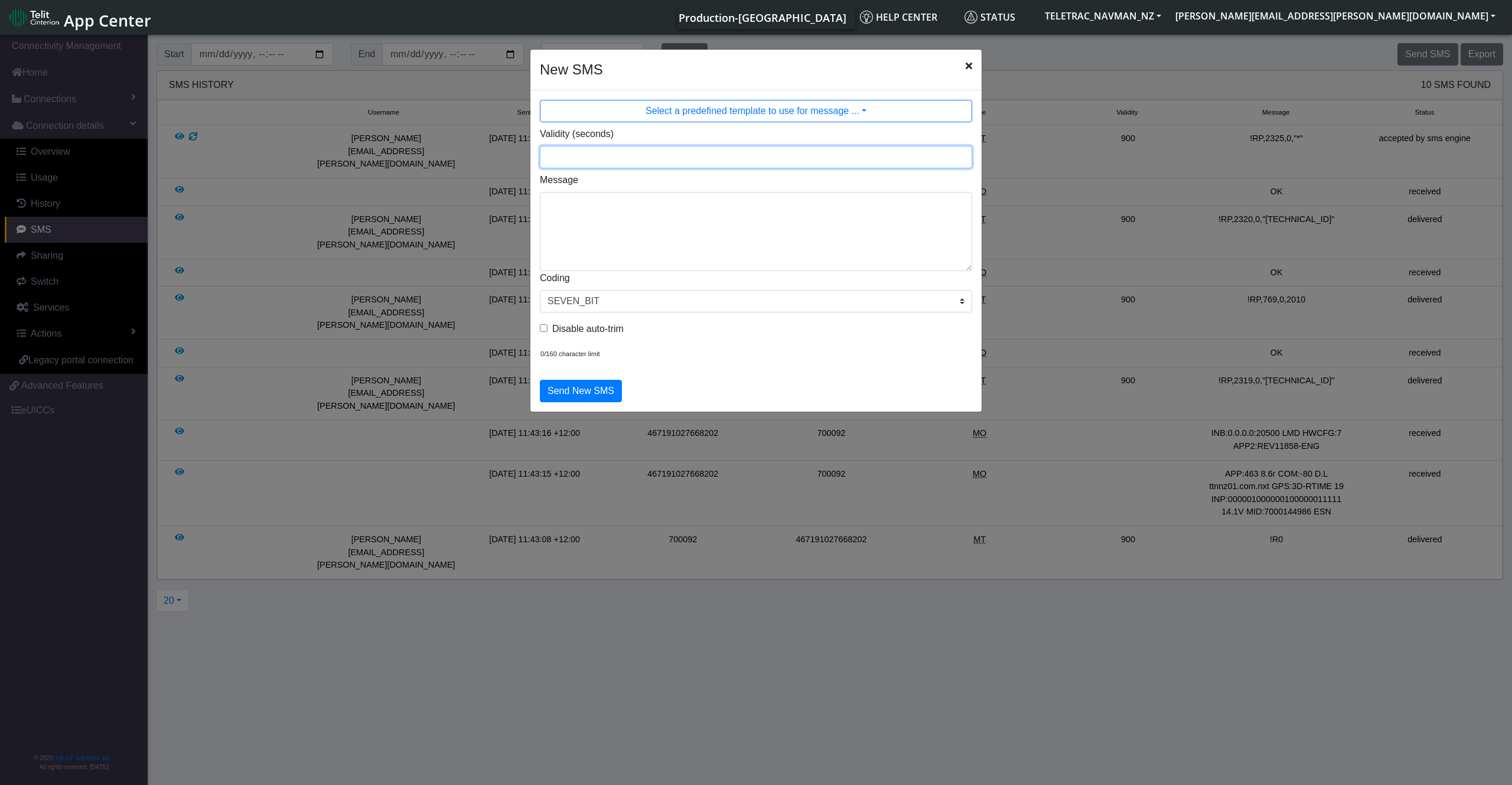
click at [636, 160] on input "Validity (seconds)" at bounding box center [756, 157] width 432 height 22
type input "900"
click at [586, 206] on textarea "Message" at bounding box center [756, 231] width 432 height 80
paste textarea "2326,0,"[TECHNICAL_ID]""
type textarea "!RP,2326,0,"[TECHNICAL_ID]""
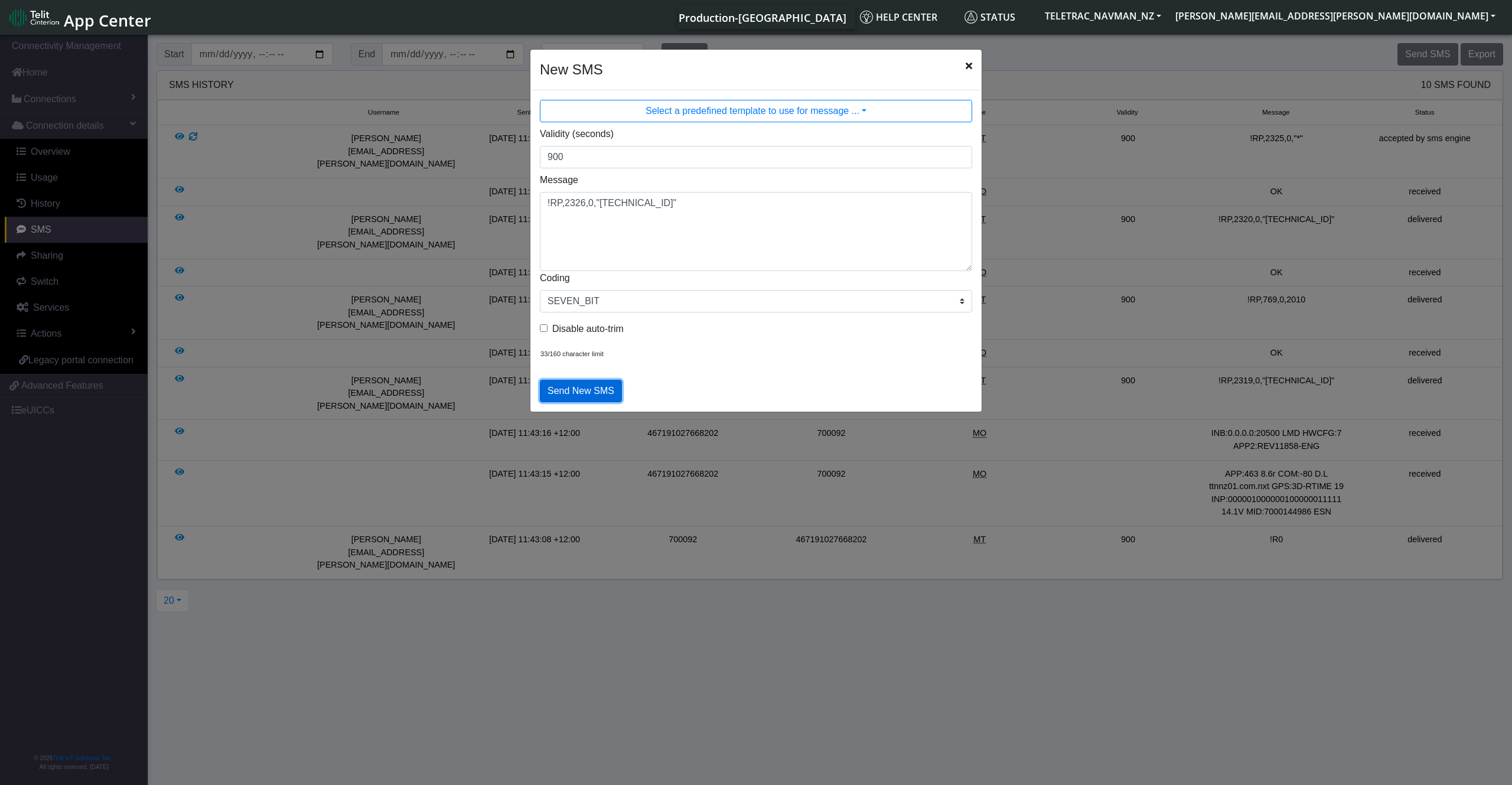
click at [576, 396] on button "Send New SMS" at bounding box center [581, 390] width 82 height 22
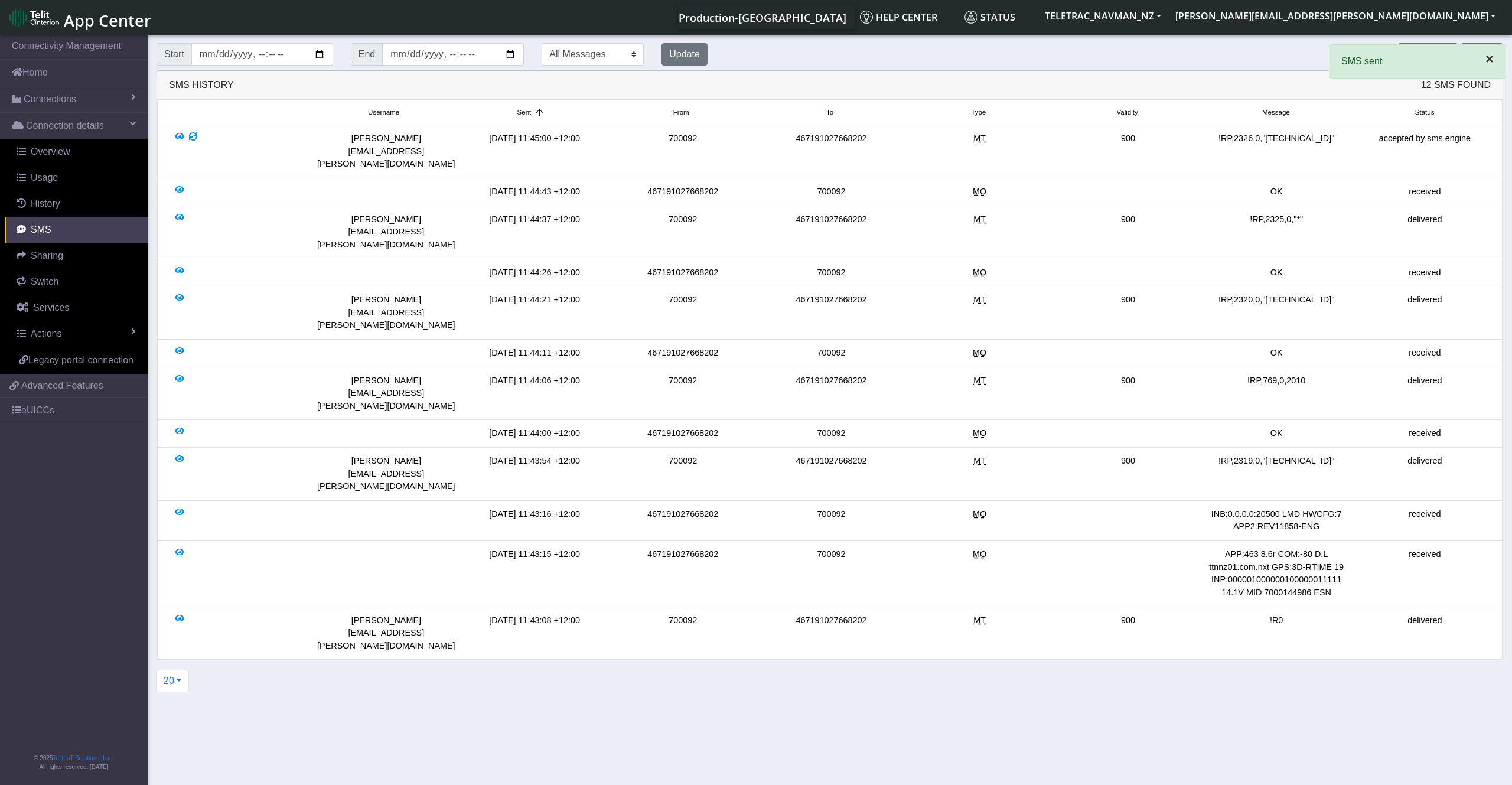
click at [1487, 62] on span "×" at bounding box center [1490, 59] width 9 height 16
click at [1429, 50] on button "Send SMS" at bounding box center [1428, 54] width 60 height 22
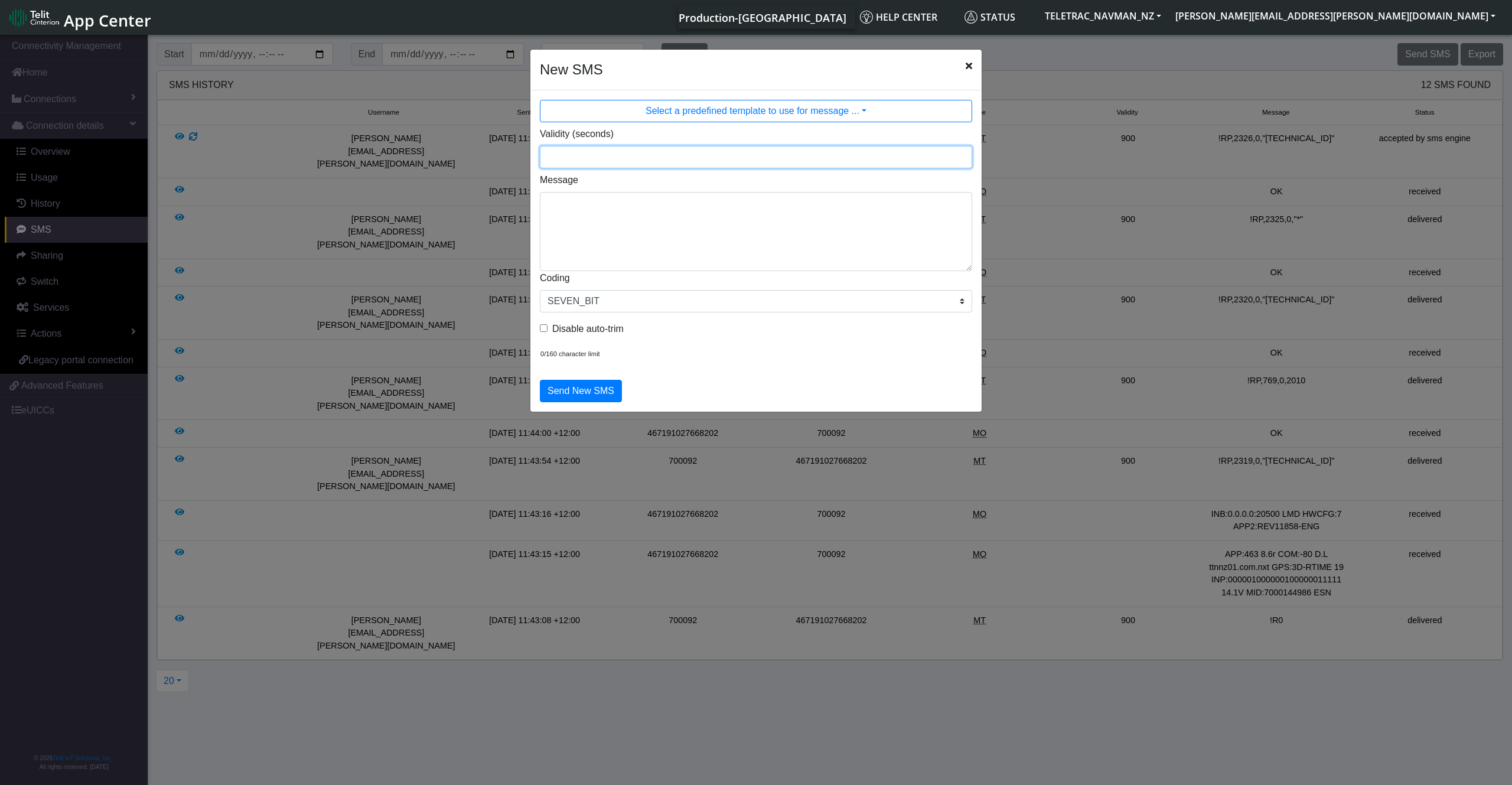
click at [595, 153] on input "Validity (seconds)" at bounding box center [756, 157] width 432 height 22
type input "900"
click at [596, 204] on textarea "Message" at bounding box center [756, 231] width 432 height 80
click at [537, 212] on div "Message" at bounding box center [756, 222] width 450 height 98
click at [545, 208] on textarea "Message" at bounding box center [756, 231] width 432 height 80
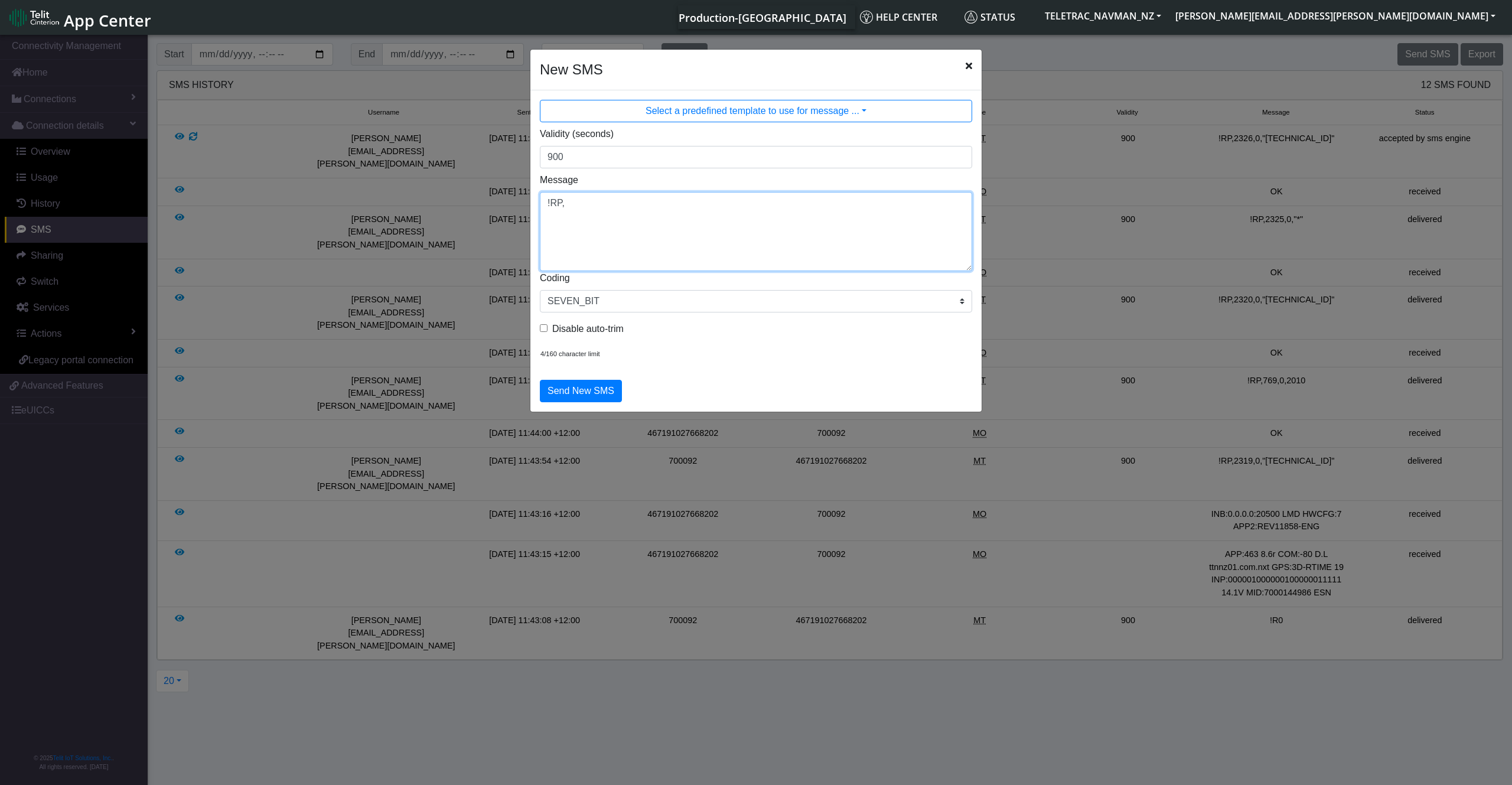
paste textarea "262,0,60"
type textarea "!RP,262,0,60"
click at [582, 390] on button "Send New SMS" at bounding box center [581, 390] width 82 height 22
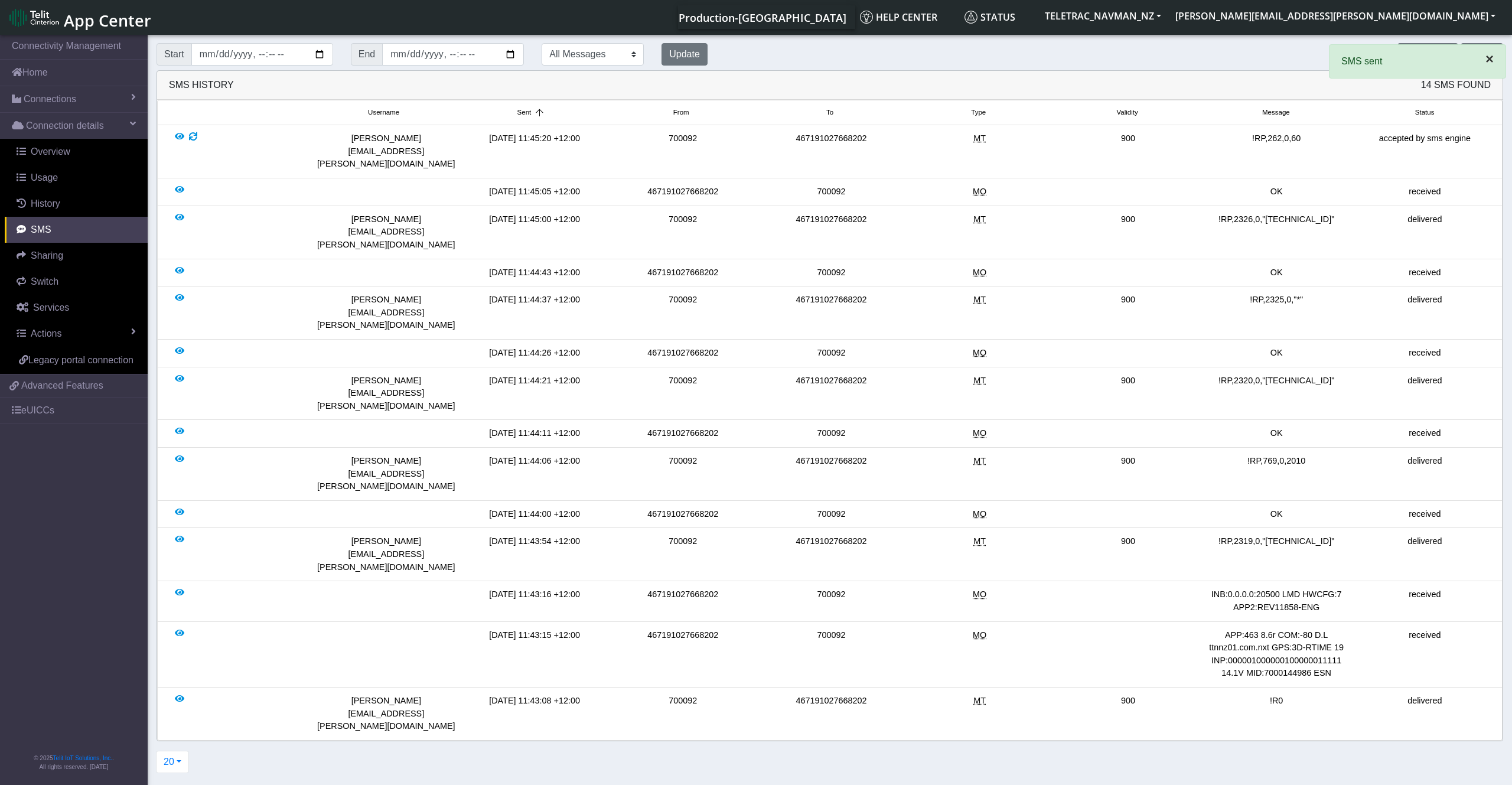
click at [1498, 57] on button "×" at bounding box center [1489, 59] width 32 height 29
click at [691, 56] on button "Update" at bounding box center [684, 54] width 46 height 22
